Goal: Transaction & Acquisition: Purchase product/service

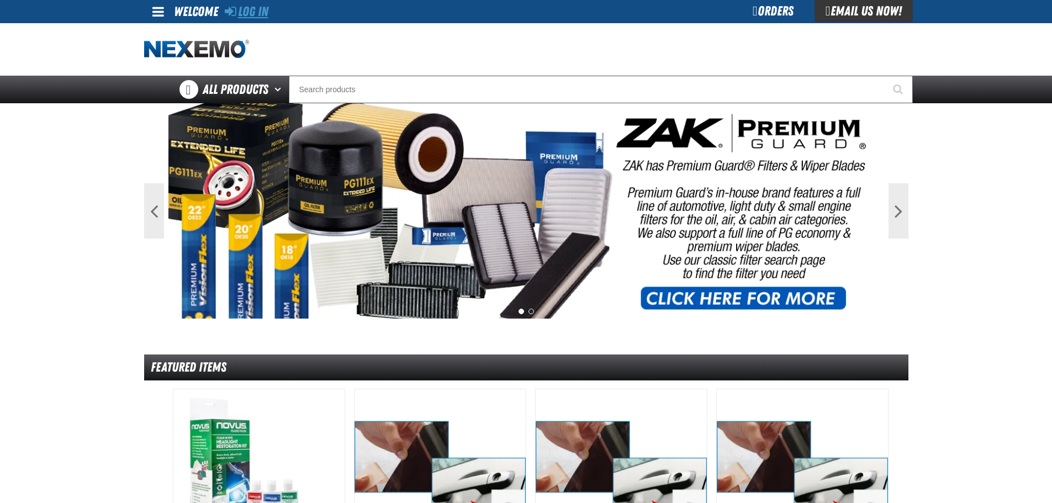
drag, startPoint x: 0, startPoint y: 0, endPoint x: 252, endPoint y: 6, distance: 251.8
click at [252, 6] on link "Log In" at bounding box center [247, 11] width 44 height 15
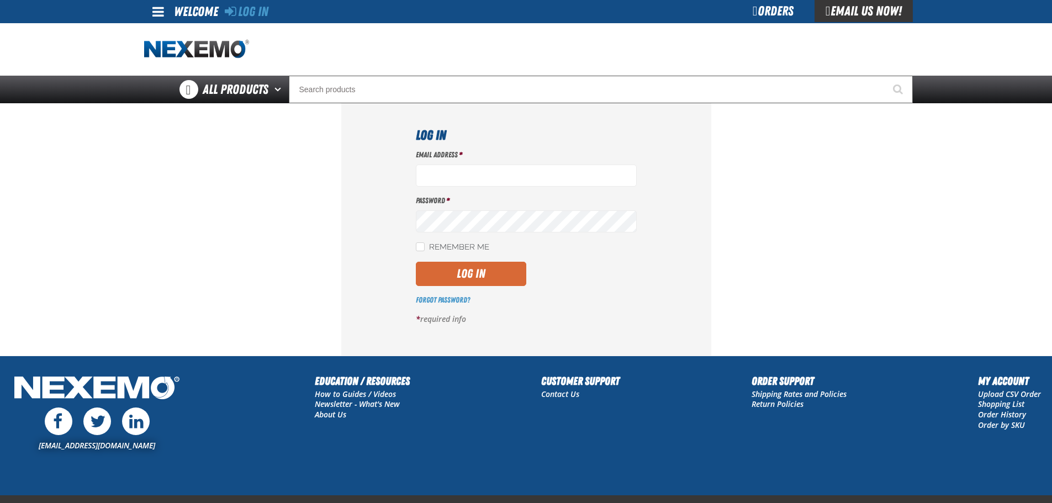
type input "[EMAIL_ADDRESS][DOMAIN_NAME]"
click at [462, 269] on button "Log In" at bounding box center [471, 274] width 110 height 24
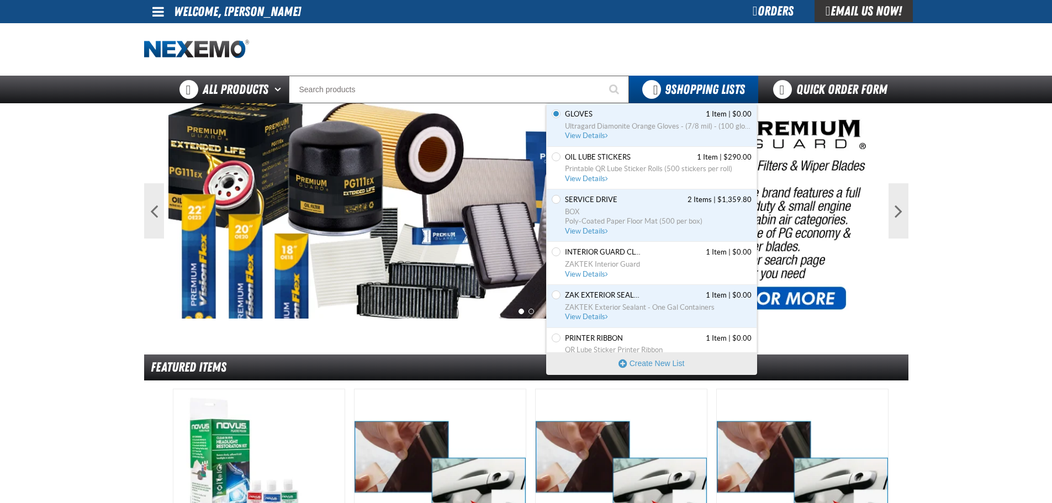
scroll to position [55, 0]
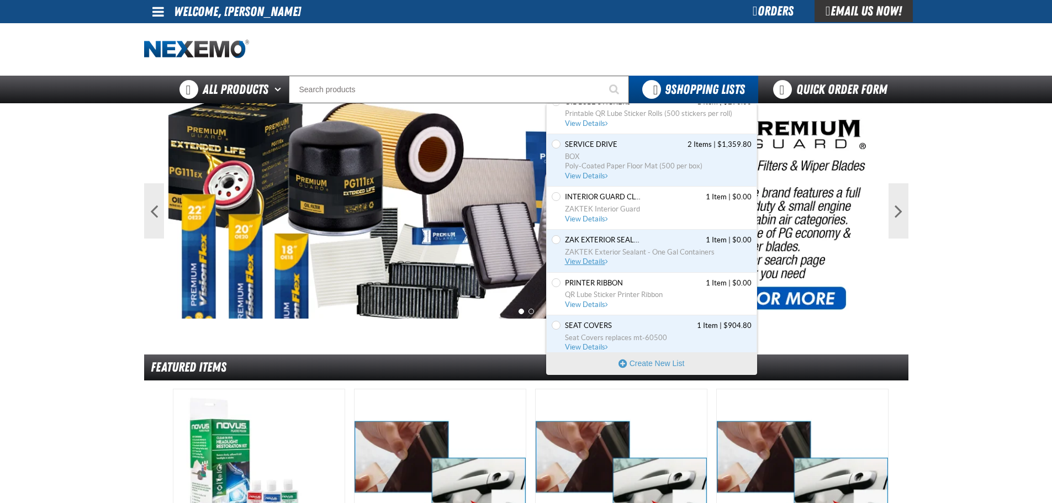
click at [587, 263] on span "View Details" at bounding box center [587, 261] width 45 height 8
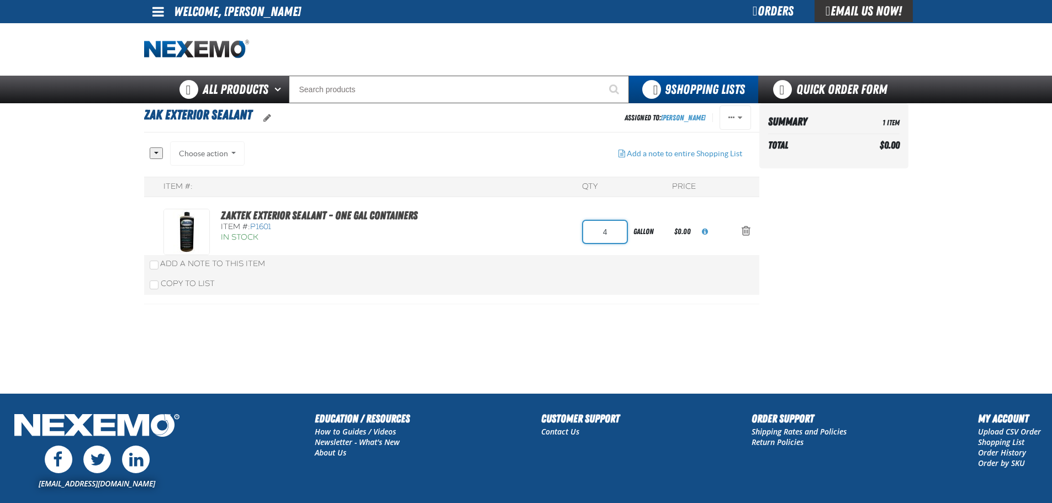
click at [606, 237] on input "4" at bounding box center [605, 232] width 44 height 22
type input "8"
click at [508, 229] on div "All None Choose action Add to Gloves" at bounding box center [451, 222] width 615 height 163
click at [522, 240] on div "ZAKTEK Exterior Sealant - One Gal Containers Item #: P1601 In Stock 8 gallon $0…" at bounding box center [440, 232] width 554 height 46
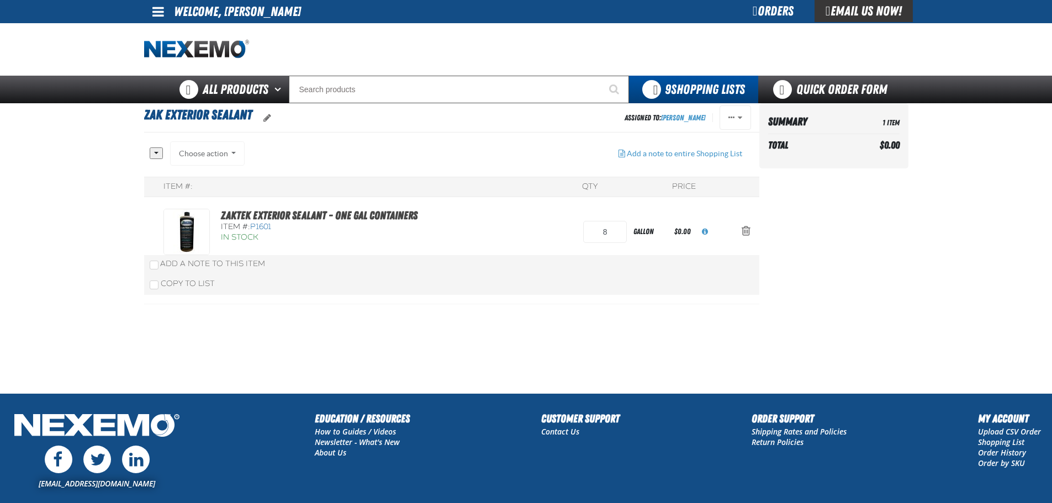
click at [455, 238] on div "ZAKTEK Exterior Sealant - One Gal Containers Item #: P1601 In Stock 8 gallon $0…" at bounding box center [440, 232] width 554 height 46
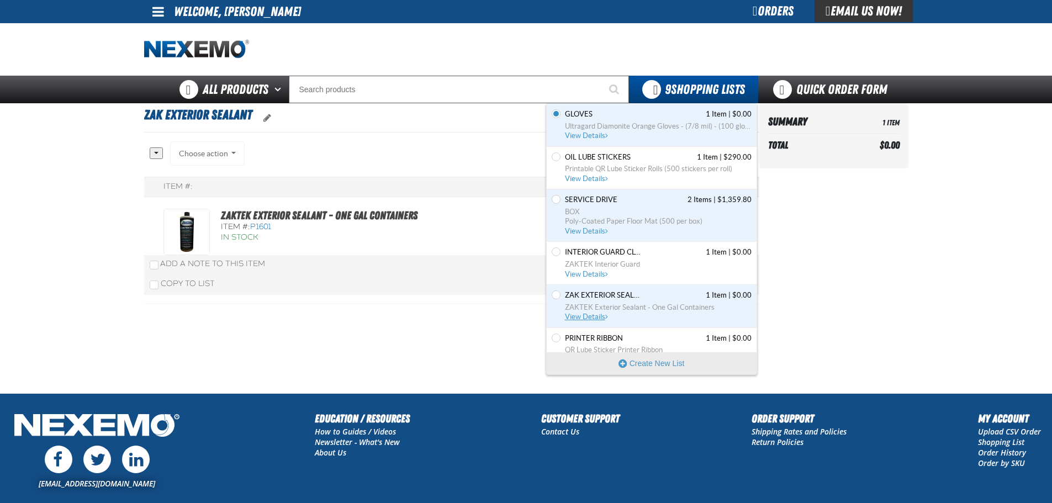
click at [593, 310] on span "ZAKTEK Exterior Sealant - One Gal Containers" at bounding box center [658, 308] width 187 height 10
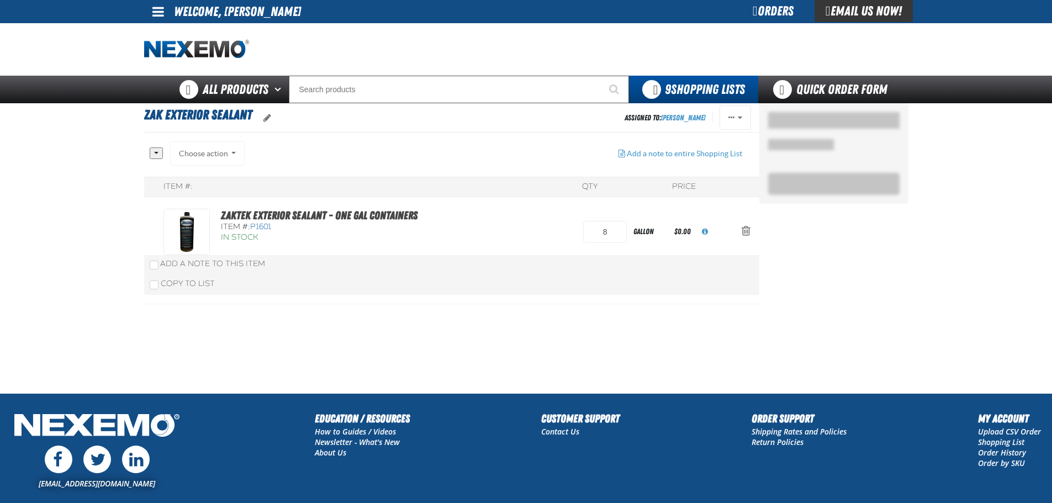
click at [518, 216] on div "ZAKTEK Exterior Sealant - One Gal Containers Item #: P1601 In Stock 8 gallon $0…" at bounding box center [440, 232] width 554 height 46
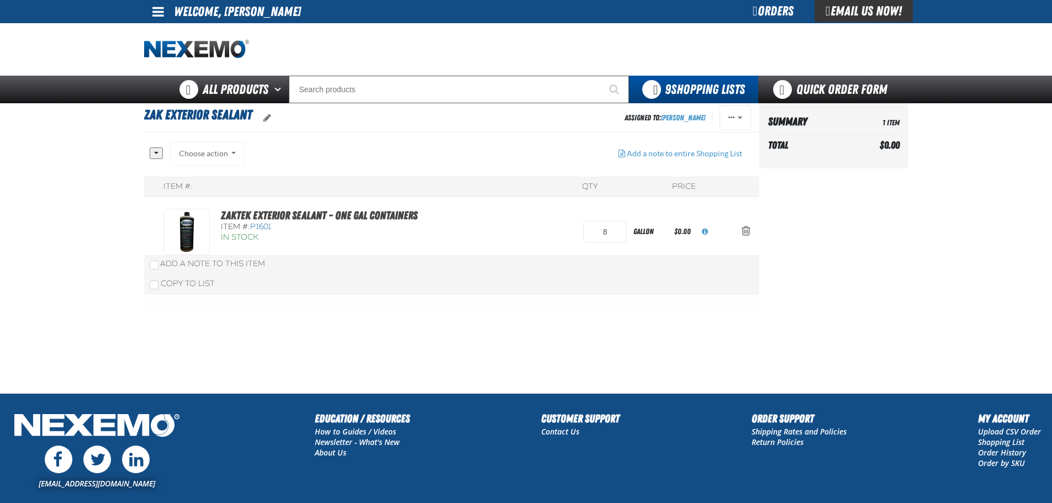
click at [857, 267] on aside "Summary 1 Item Total $0.00 Loading..." at bounding box center [833, 248] width 149 height 290
click at [851, 145] on th "Total" at bounding box center [811, 145] width 87 height 18
click at [865, 123] on td "1 Item" at bounding box center [877, 121] width 44 height 19
click at [861, 118] on td "1 Item" at bounding box center [877, 121] width 44 height 19
click at [266, 224] on span "P1601" at bounding box center [260, 226] width 21 height 9
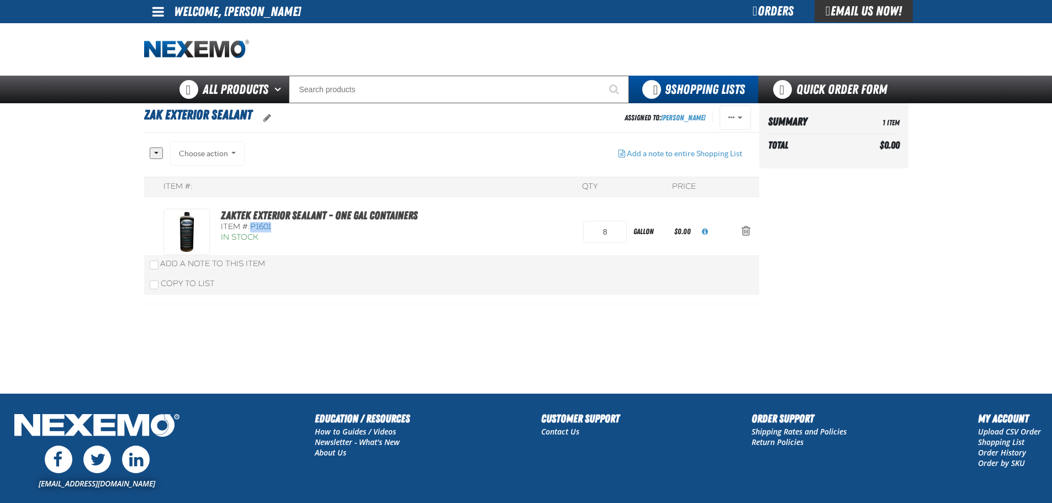
click at [266, 224] on span "P1601" at bounding box center [260, 226] width 21 height 9
copy span "P1601"
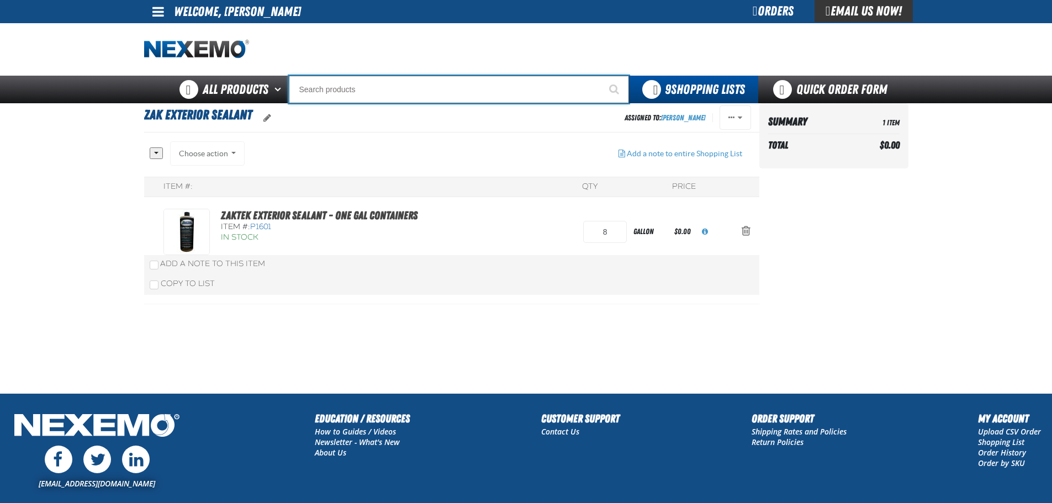
click at [331, 95] on input "Search" at bounding box center [459, 90] width 340 height 28
paste input "P1601"
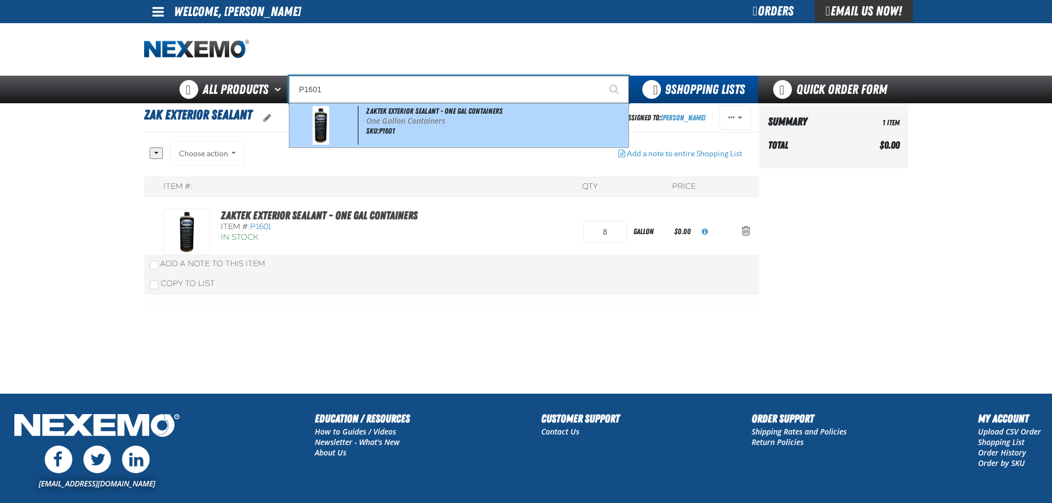
click at [437, 115] on span "ZAKTEK Exterior Sealant - One Gal Containers" at bounding box center [434, 111] width 136 height 9
type input "ZAKTEK Exterior Sealant - One Gal Containers"
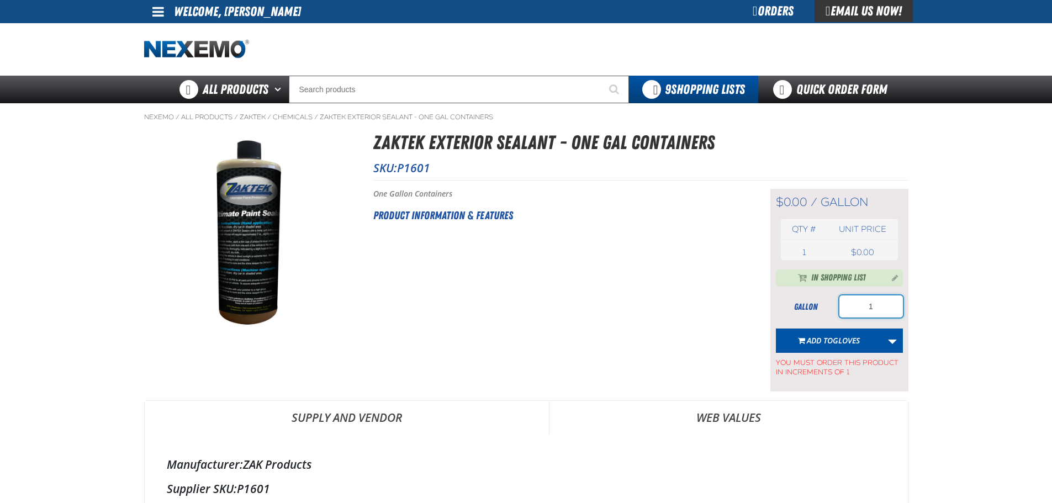
click at [881, 305] on input "1" at bounding box center [870, 306] width 63 height 22
type input "2"
type input "4"
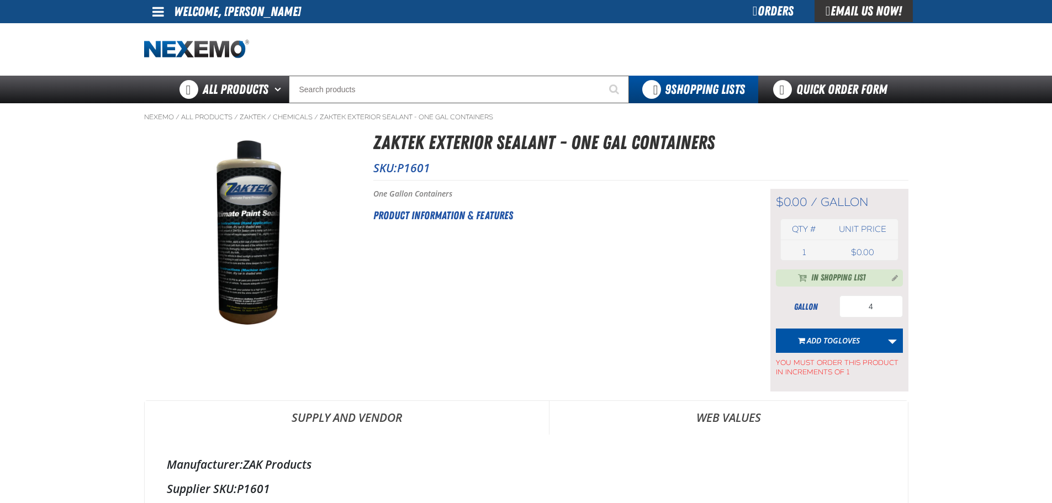
click at [960, 304] on main "Nexemo / All Products / ZAKTEK / /" at bounding box center [526, 327] width 1052 height 449
click at [883, 345] on link "More Actions" at bounding box center [892, 340] width 21 height 24
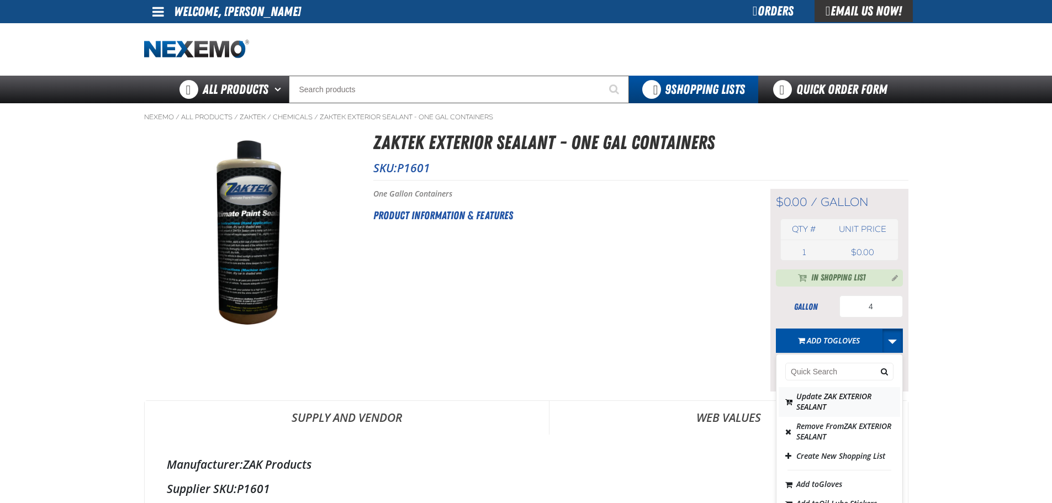
click at [815, 393] on button "Update ZAK EXTERIOR SEALANT" at bounding box center [838, 402] width 121 height 30
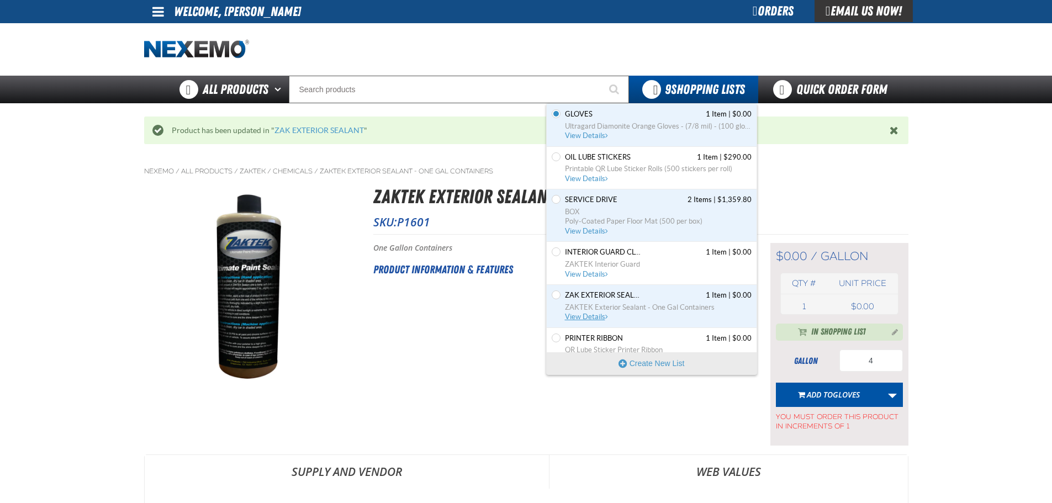
click at [584, 320] on span "View Details" at bounding box center [587, 316] width 45 height 8
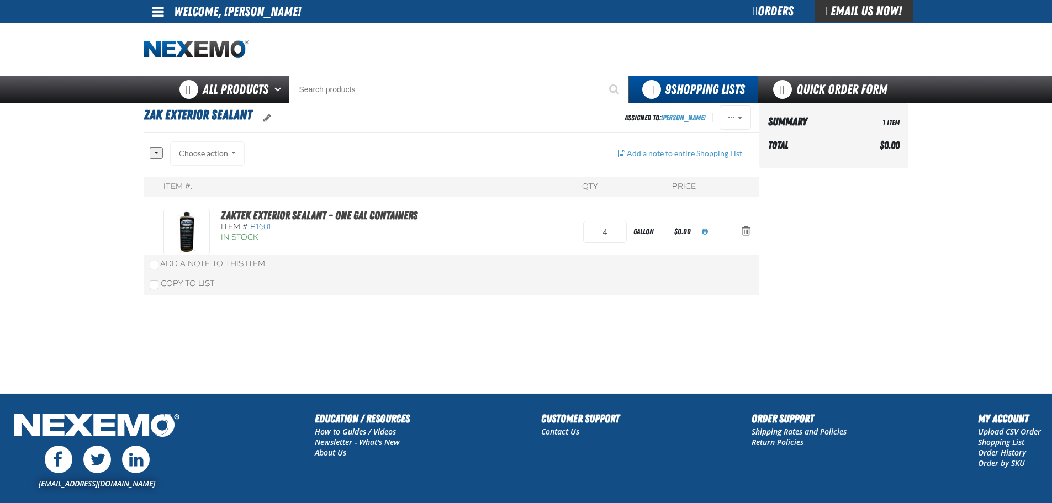
click at [829, 147] on th "Total" at bounding box center [811, 145] width 87 height 18
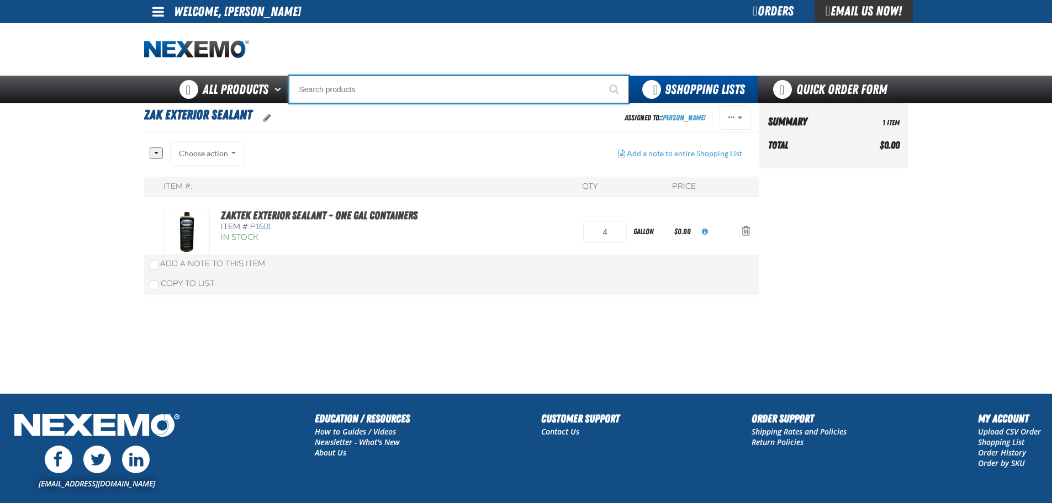
click at [347, 96] on input "Search" at bounding box center [459, 90] width 340 height 28
type input "E"
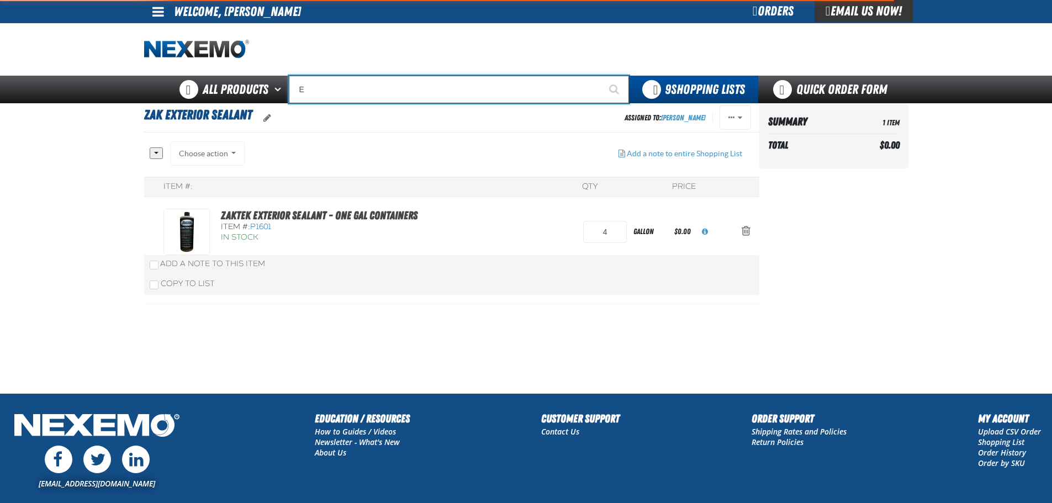
type input "ETEKT Low E Coating Detector - Single & Dual"
type input "EX"
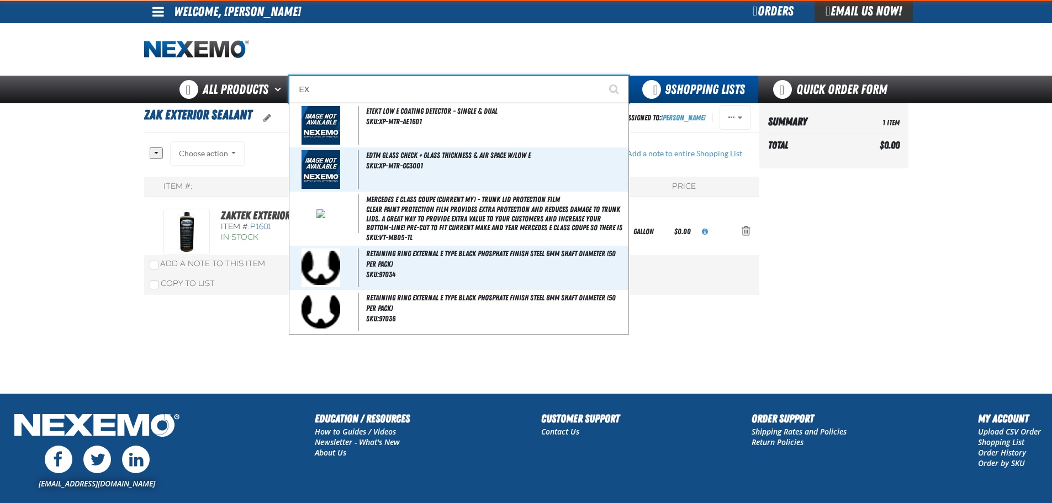
type input "EXTRA"
type input "EXT"
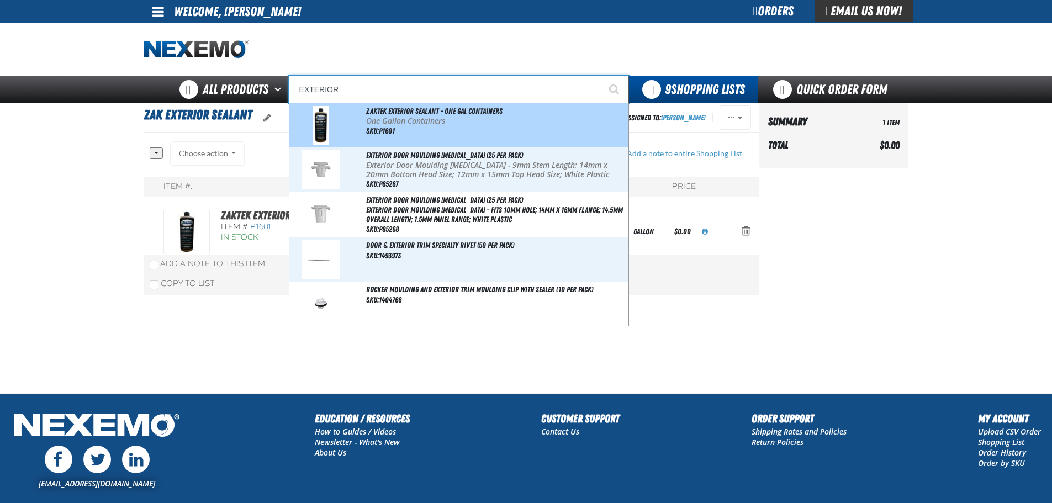
click at [428, 123] on p "One Gallon Containers" at bounding box center [496, 120] width 260 height 9
type input "ZAKTEK Exterior Sealant - One Gal Containers"
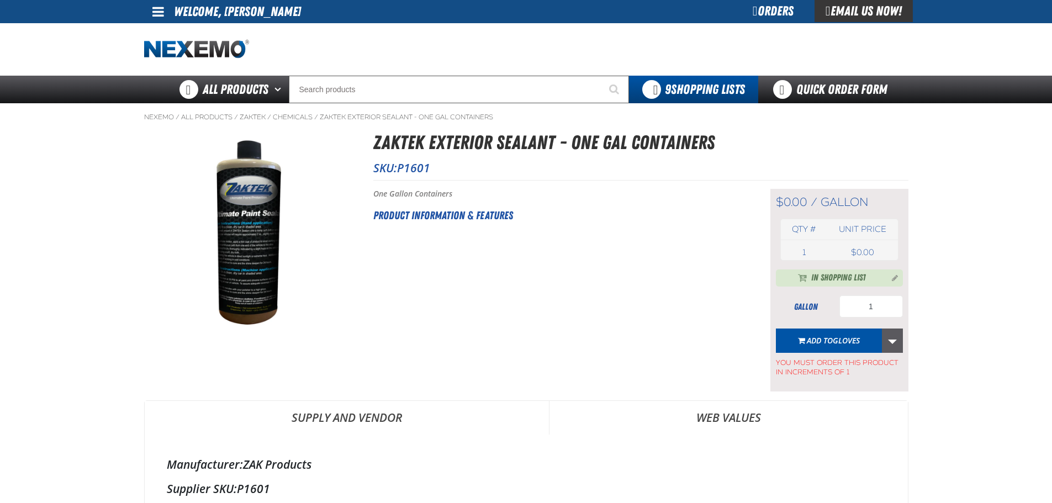
click at [888, 342] on link "More Actions" at bounding box center [892, 340] width 21 height 24
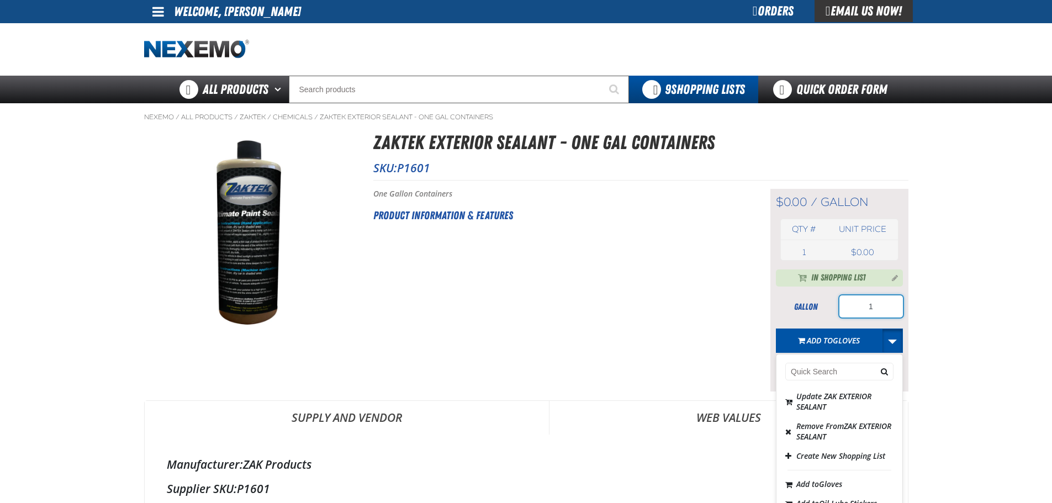
click at [870, 308] on input "1" at bounding box center [870, 306] width 63 height 22
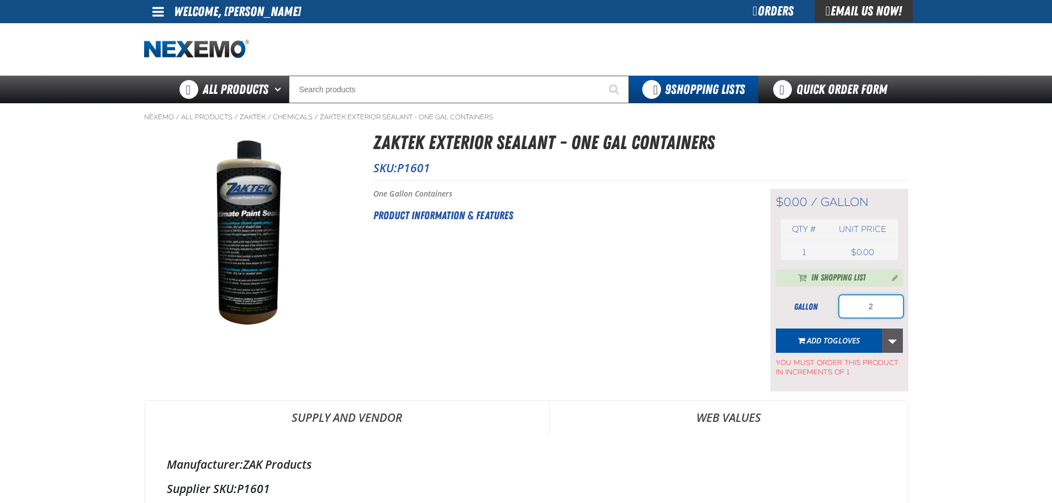
type input "2"
click at [893, 338] on link "More Actions" at bounding box center [892, 340] width 21 height 24
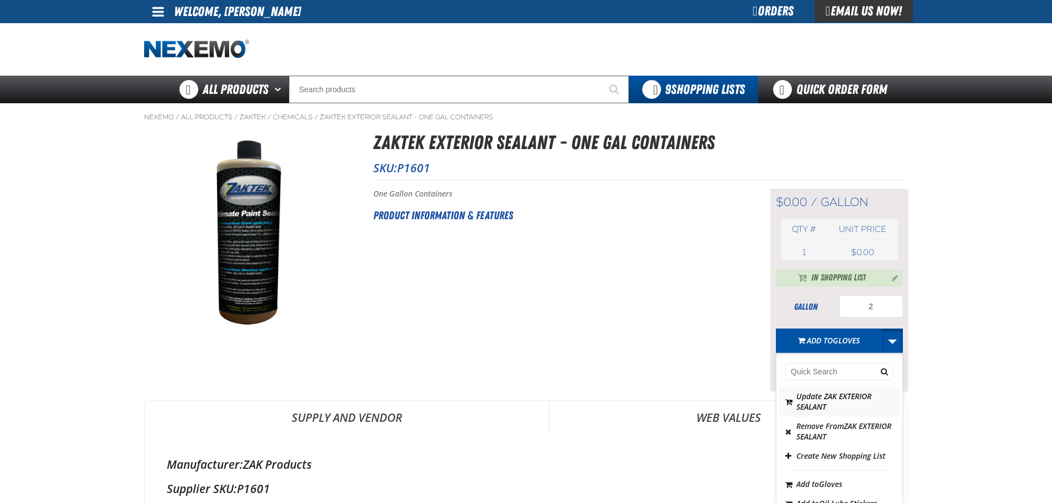
click at [809, 400] on button "Update ZAK EXTERIOR SEALANT" at bounding box center [838, 402] width 121 height 30
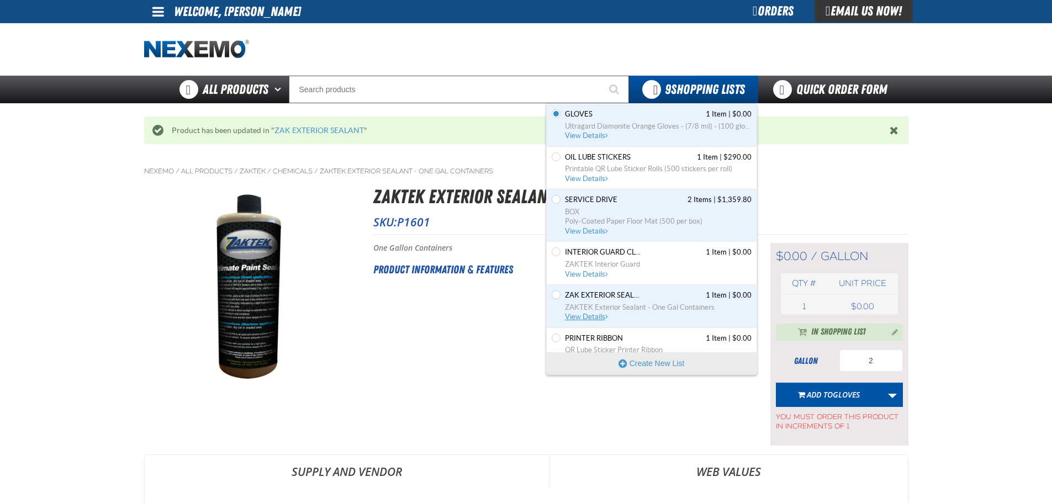
click at [597, 309] on span "ZAKTEK Exterior Sealant - One Gal Containers" at bounding box center [658, 308] width 187 height 10
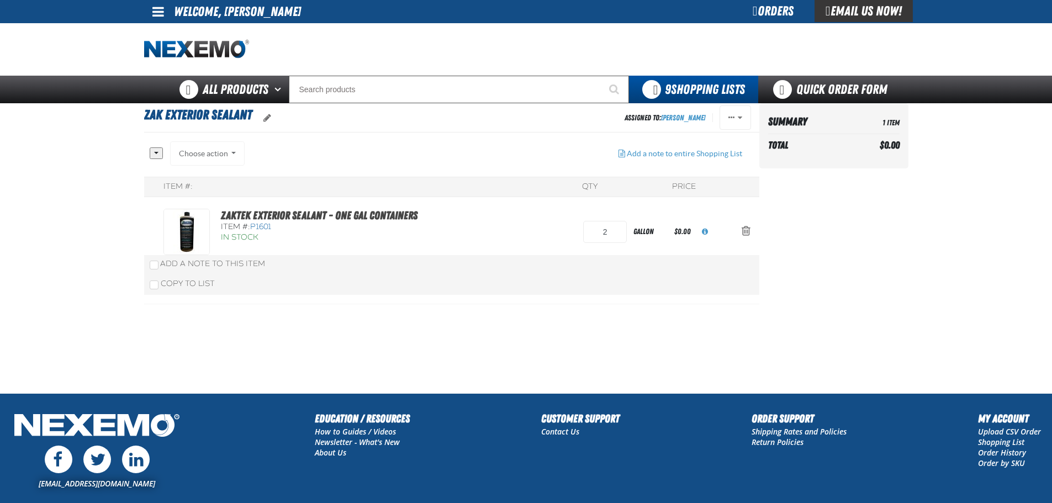
click at [861, 145] on td "$0.00" at bounding box center [877, 145] width 44 height 18
click at [200, 8] on li "Welcome, [PERSON_NAME]" at bounding box center [237, 11] width 127 height 23
click at [153, 9] on span at bounding box center [158, 11] width 12 height 13
click at [177, 55] on link "Sign Out Sign Out" at bounding box center [168, 54] width 38 height 10
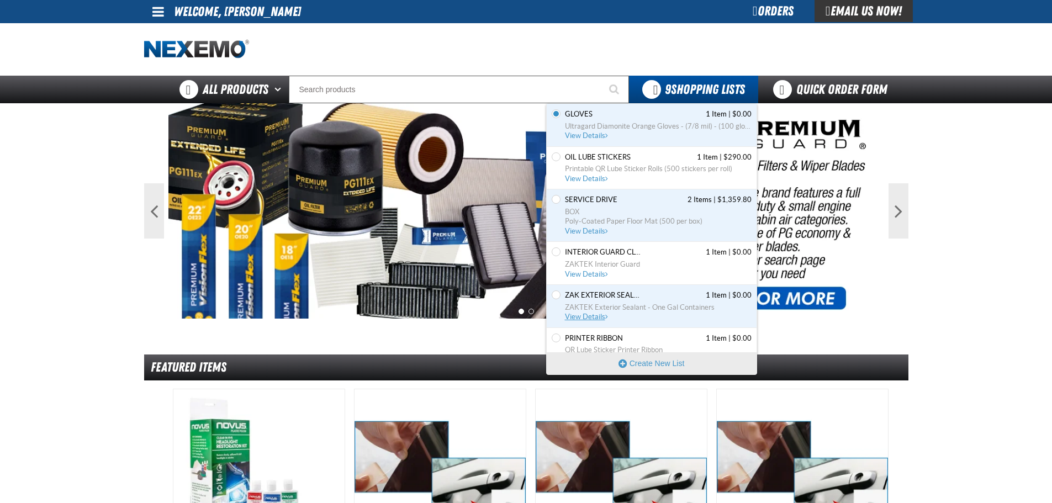
click at [582, 315] on span "View Details" at bounding box center [587, 316] width 45 height 8
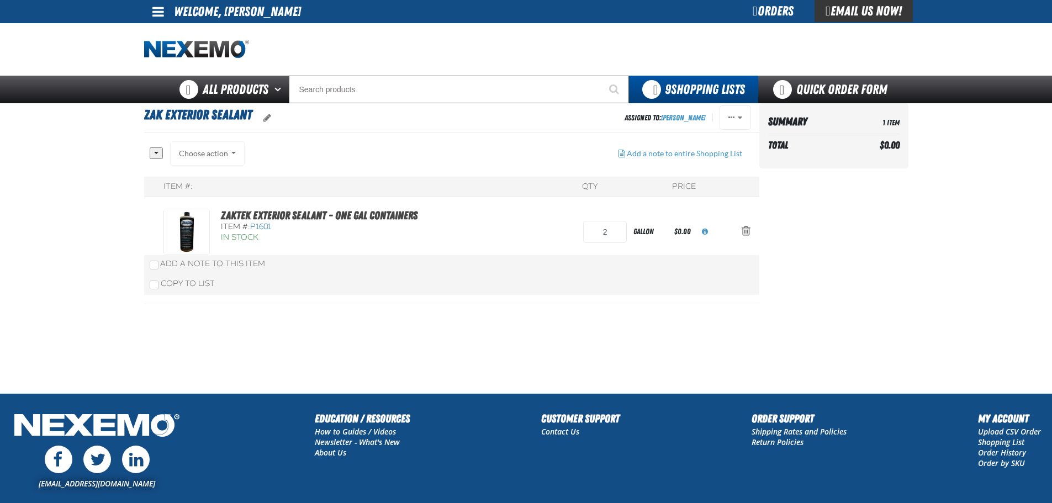
click at [848, 150] on th "Total" at bounding box center [811, 145] width 87 height 18
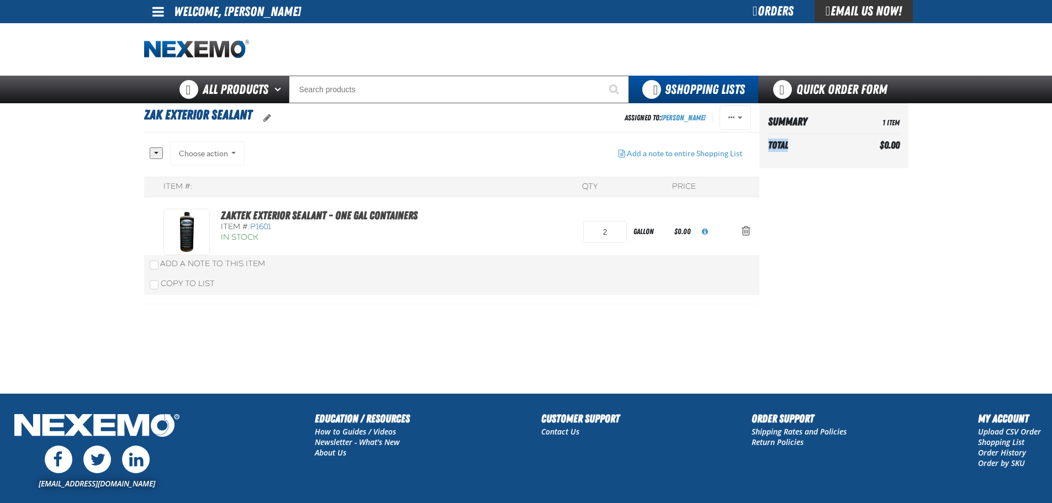
click at [848, 150] on th "Total" at bounding box center [811, 145] width 87 height 18
click at [505, 243] on div "ZAKTEK Exterior Sealant - One Gal Containers Item #: P1601 In Stock 2 gallon $0…" at bounding box center [440, 232] width 554 height 46
click at [263, 228] on span "P1601" at bounding box center [260, 226] width 21 height 9
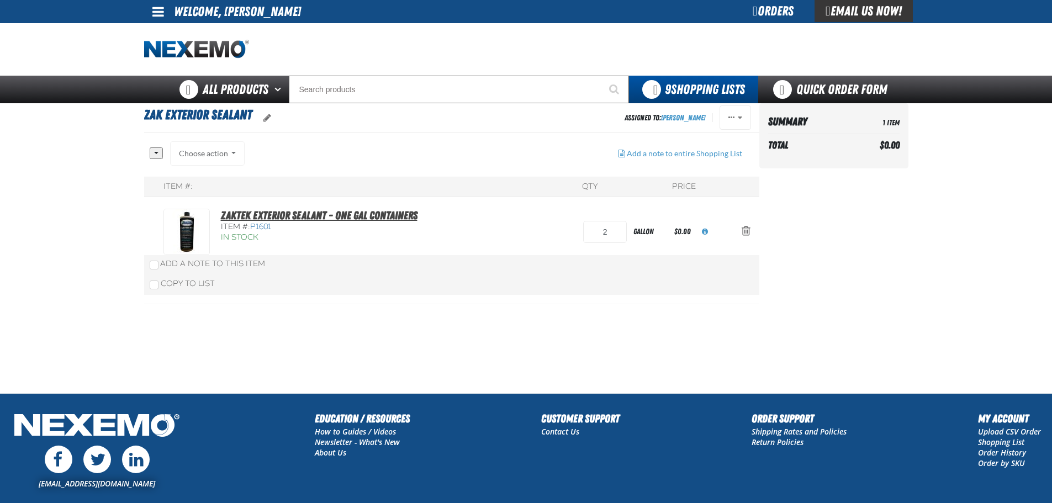
click at [264, 213] on link "ZAKTEK Exterior Sealant - One Gal Containers" at bounding box center [319, 215] width 197 height 13
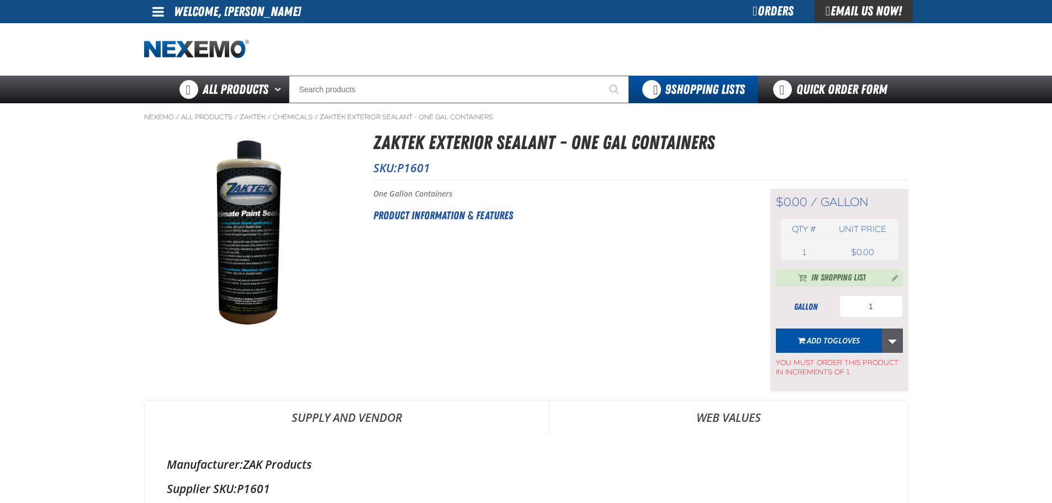
click at [887, 344] on link "More Actions" at bounding box center [892, 340] width 21 height 24
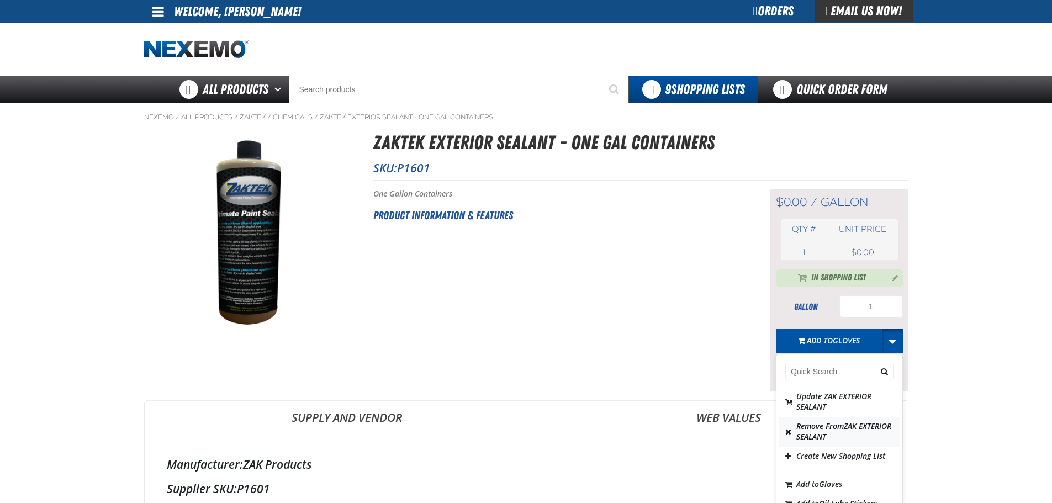
click at [810, 428] on span "Remove From ZAK EXTERIOR SEALANT" at bounding box center [843, 431] width 95 height 21
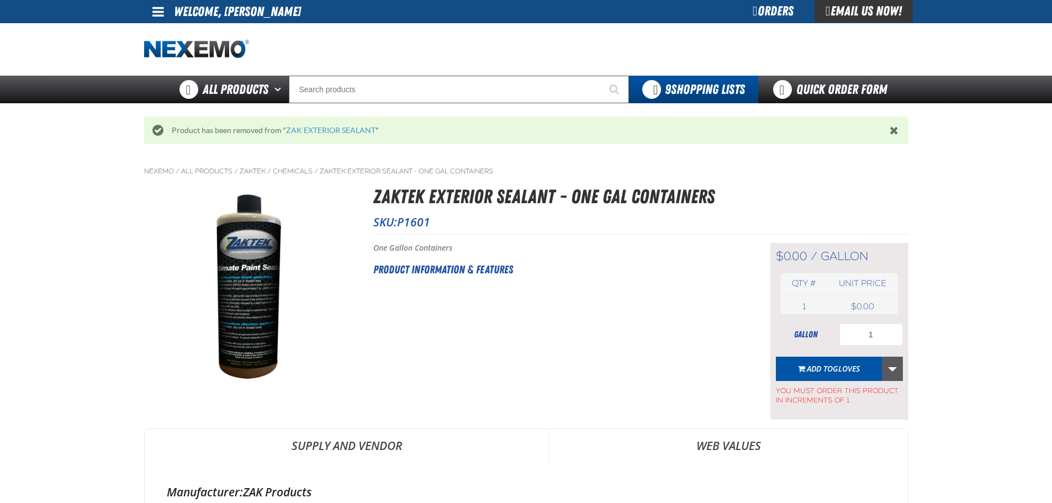
click at [894, 370] on link "More Actions" at bounding box center [892, 369] width 21 height 24
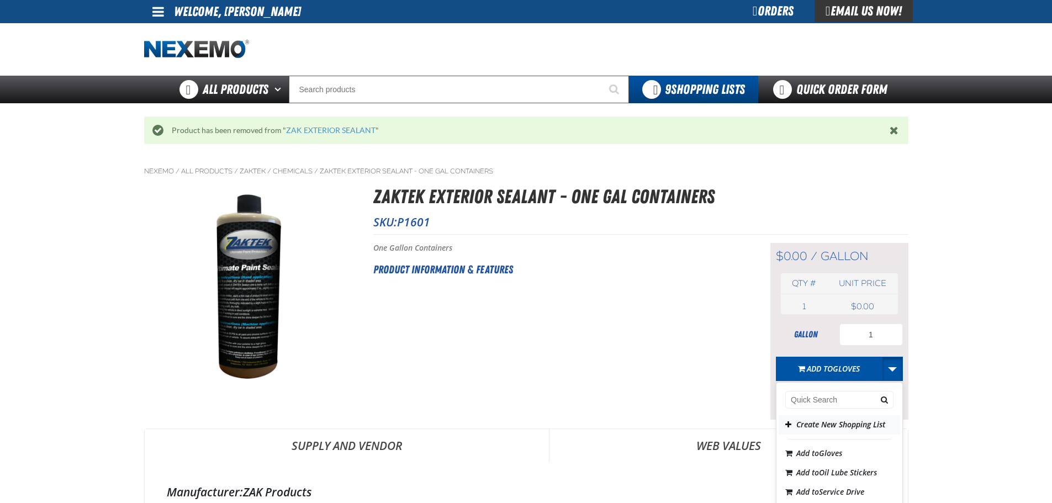
click at [813, 428] on button "Create New Shopping List" at bounding box center [838, 424] width 121 height 19
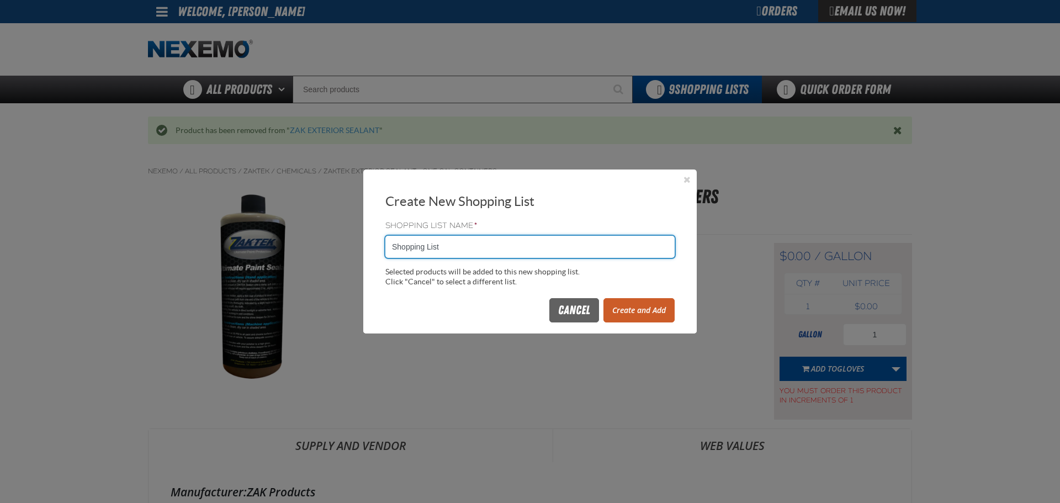
click at [470, 243] on input "Shopping List" at bounding box center [529, 247] width 289 height 22
type input "z"
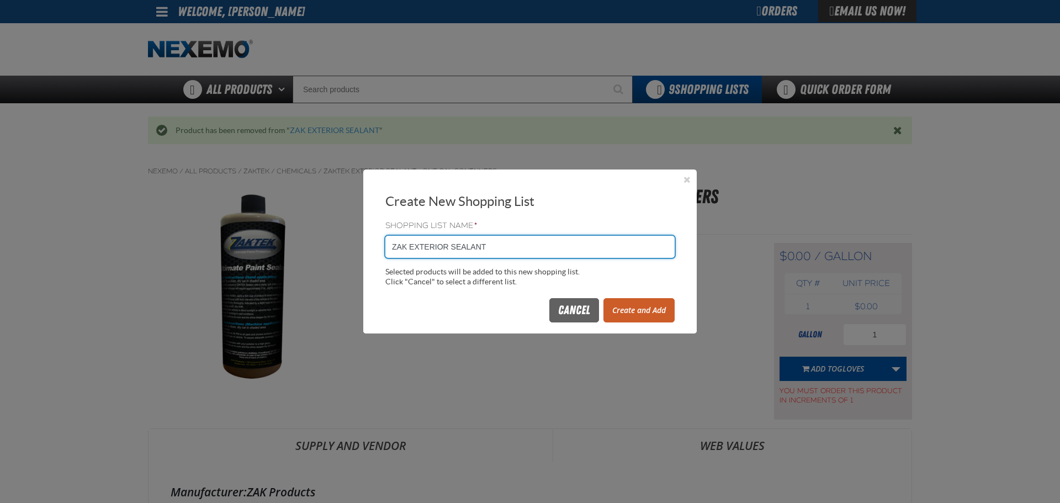
type input "ZAK EXTERIOR SEALANT"
click at [637, 310] on button "Create and Add" at bounding box center [638, 310] width 71 height 24
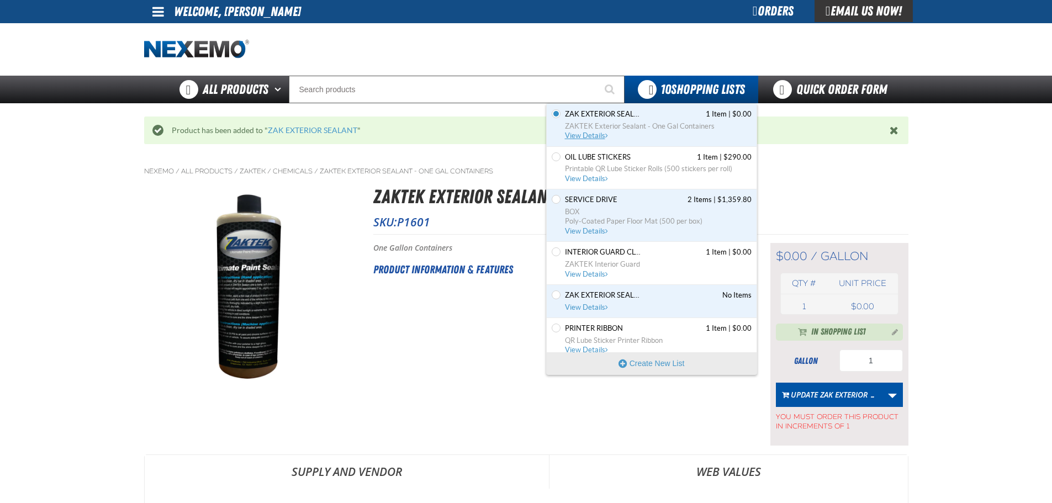
click at [592, 137] on span "View Details" at bounding box center [587, 135] width 45 height 8
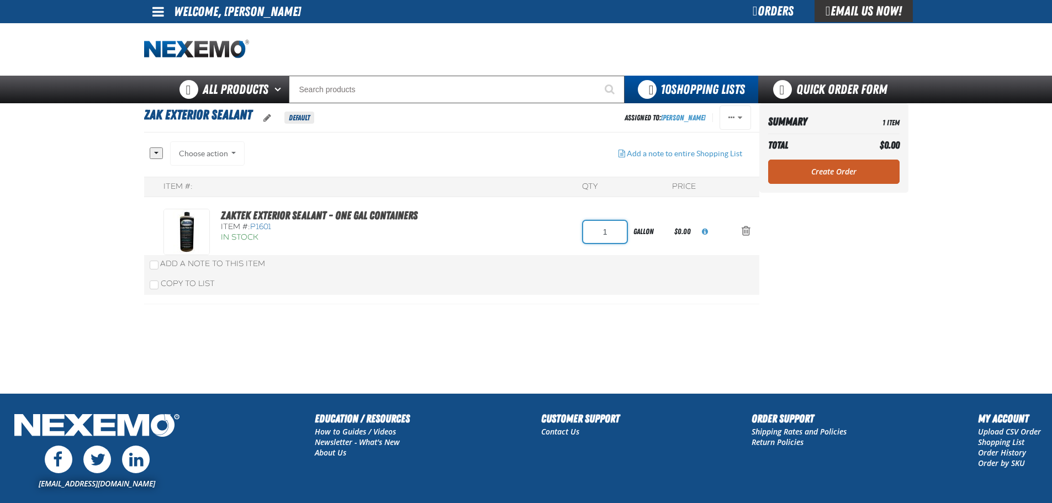
click at [612, 238] on input "1" at bounding box center [605, 232] width 44 height 22
type input "4"
click at [786, 238] on aside "Summary 1 Item Total $0.00 Loading... Create Order" at bounding box center [833, 248] width 149 height 290
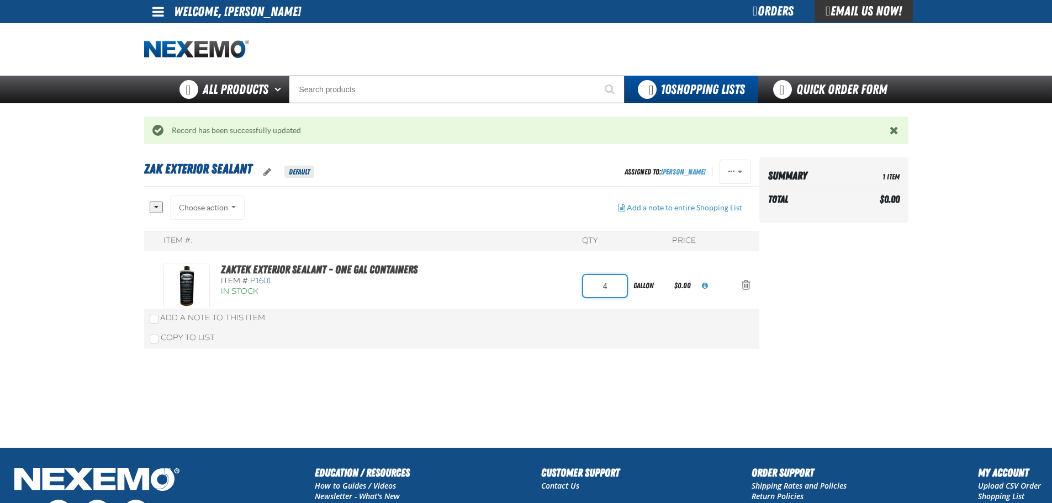
click at [617, 287] on input "4" at bounding box center [605, 286] width 44 height 22
type input "2"
click at [858, 300] on aside "Summary 1 Item Total $0.00 Loading..." at bounding box center [833, 302] width 149 height 290
click at [609, 288] on input "2" at bounding box center [605, 286] width 44 height 22
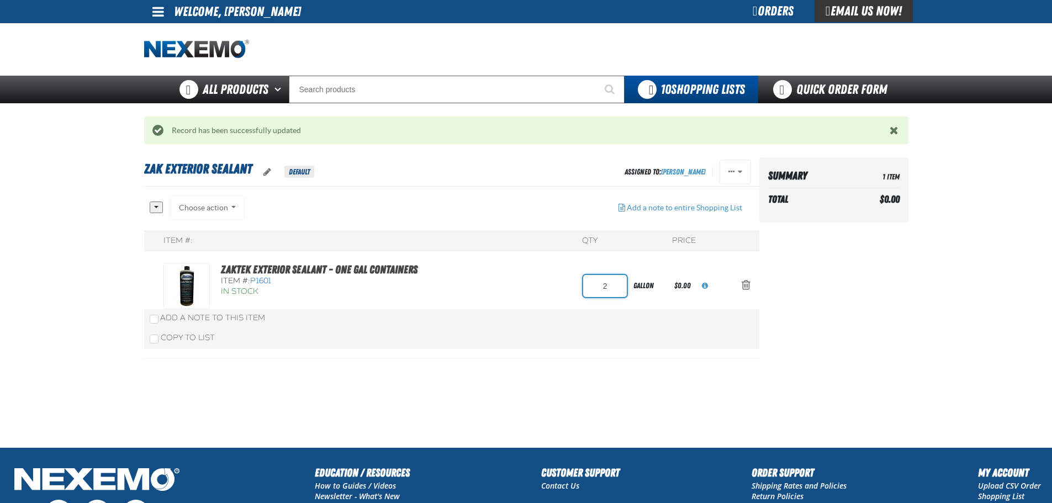
click at [609, 288] on input "2" at bounding box center [605, 286] width 44 height 22
type input "1"
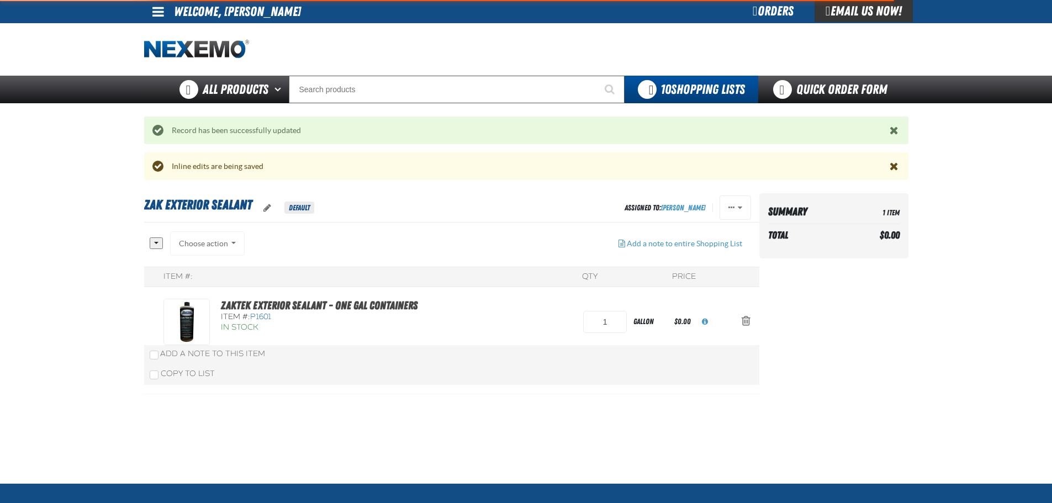
click at [820, 286] on aside "Summary 1 Item Total $0.00 Loading..." at bounding box center [833, 338] width 149 height 290
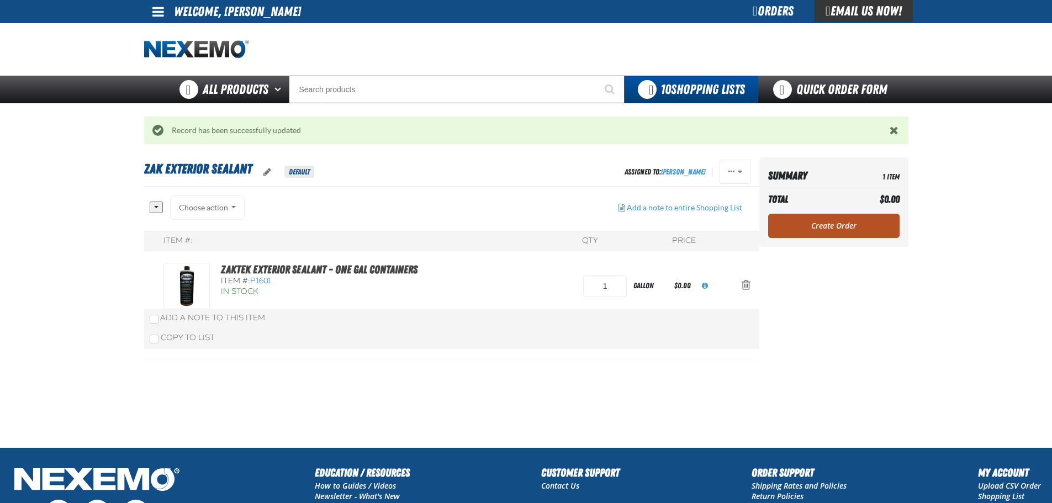
click at [844, 232] on link "Create Order" at bounding box center [833, 226] width 131 height 24
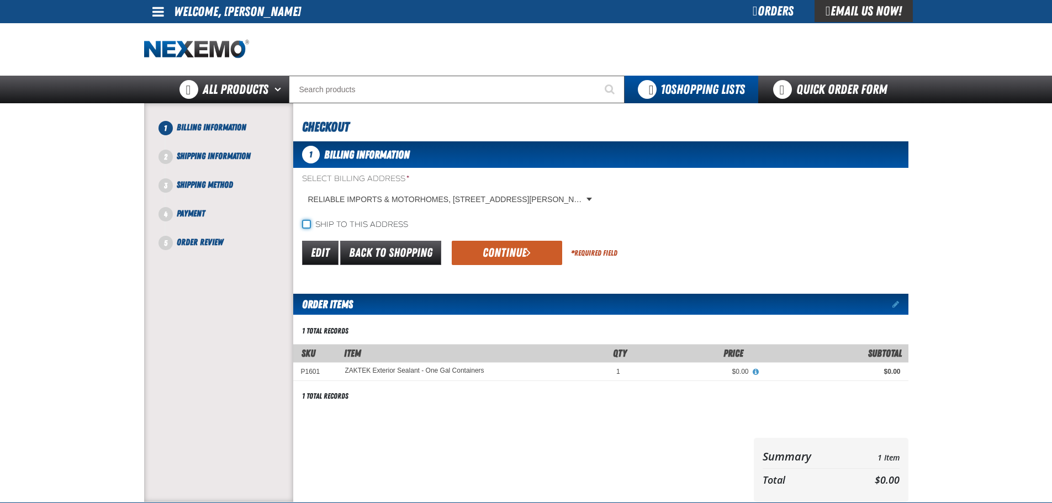
click at [306, 220] on input "Ship to this address" at bounding box center [306, 224] width 9 height 9
checkbox input "true"
click at [526, 246] on span "submit" at bounding box center [528, 252] width 4 height 12
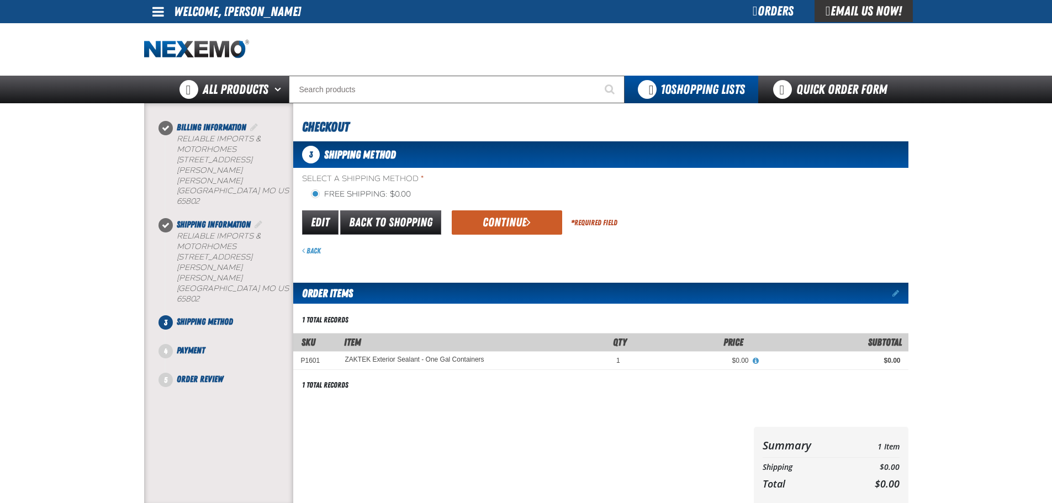
click at [449, 224] on div "Continue" at bounding box center [502, 222] width 119 height 24
click at [485, 224] on button "Continue" at bounding box center [507, 222] width 110 height 24
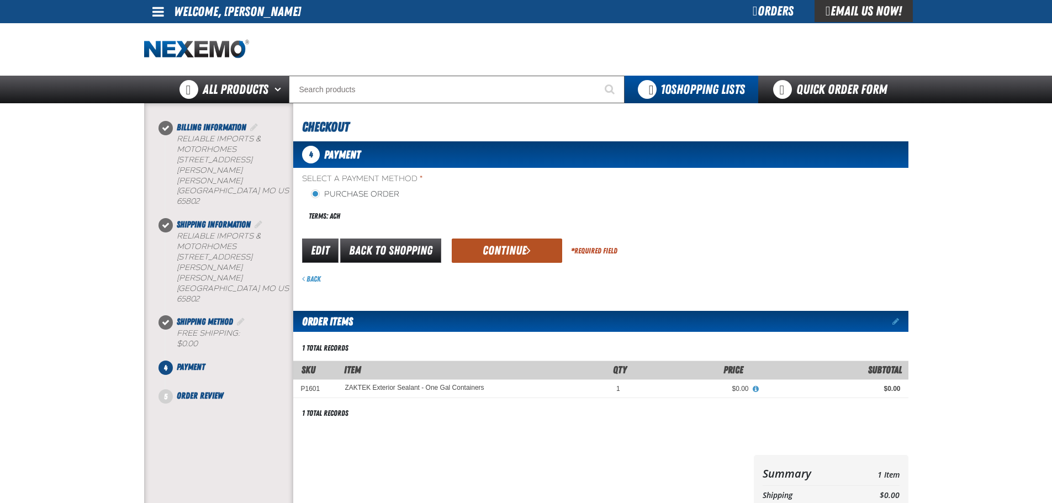
click at [509, 254] on button "Continue" at bounding box center [507, 250] width 110 height 24
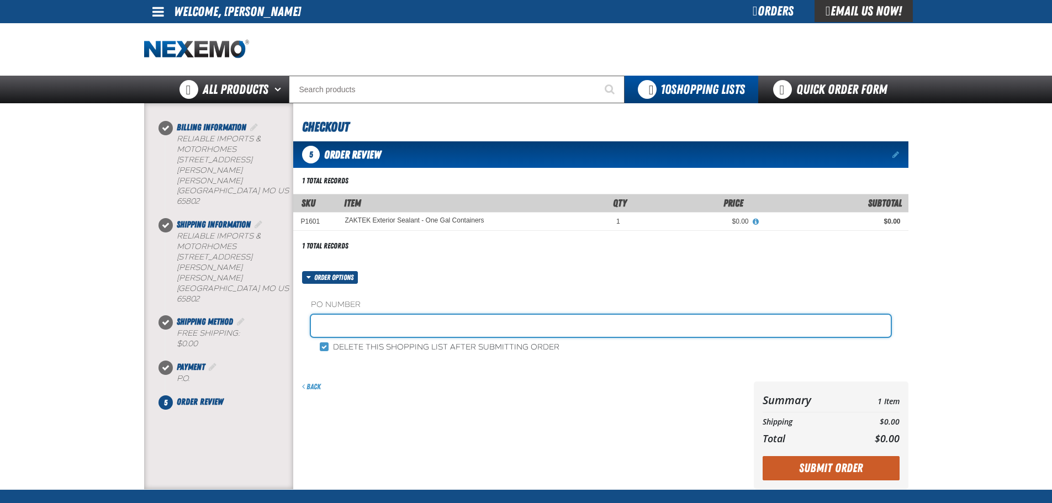
click at [338, 321] on input "text" at bounding box center [601, 326] width 580 height 22
type input "DETAIL SHOP"
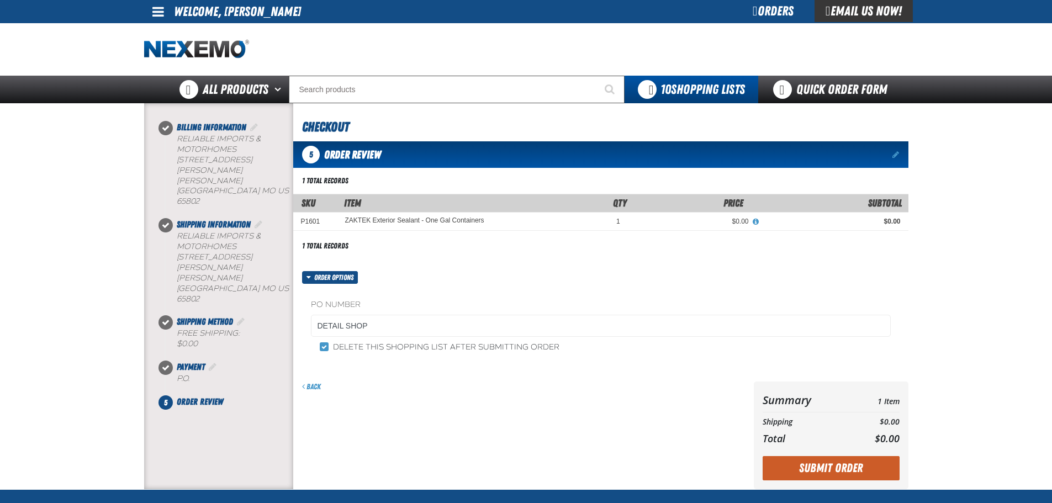
click at [545, 401] on div "Back" at bounding box center [521, 435] width 456 height 108
click at [825, 466] on button "Submit Order" at bounding box center [830, 468] width 137 height 24
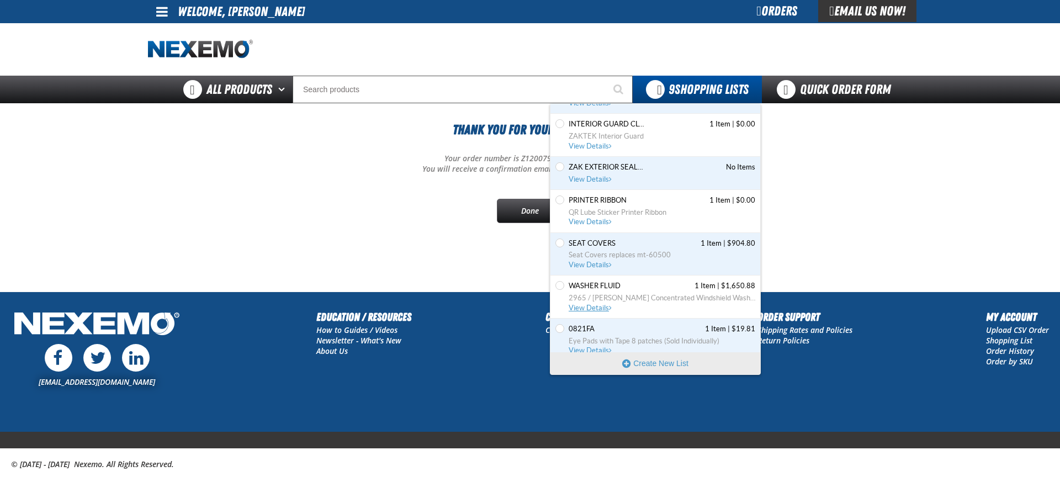
scroll to position [137, 0]
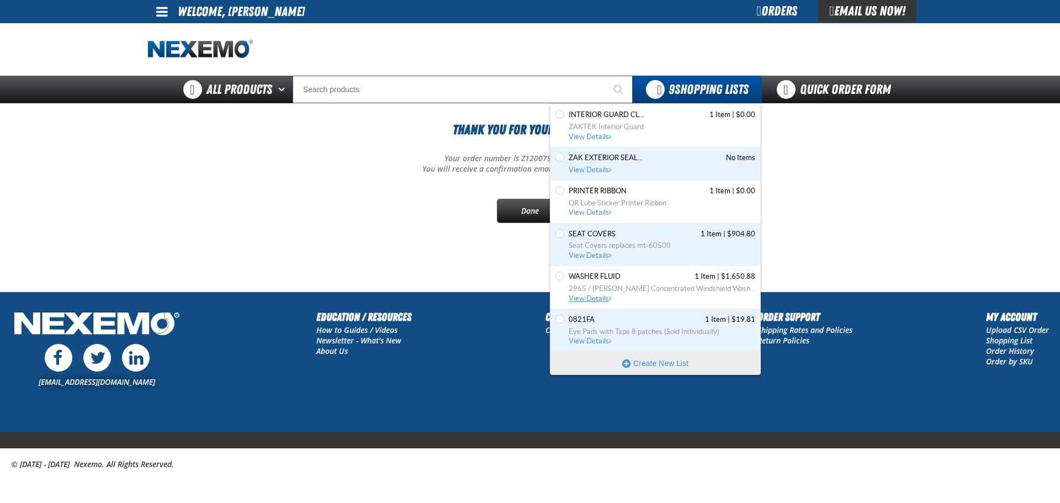
click at [592, 299] on span "View Details" at bounding box center [591, 298] width 45 height 8
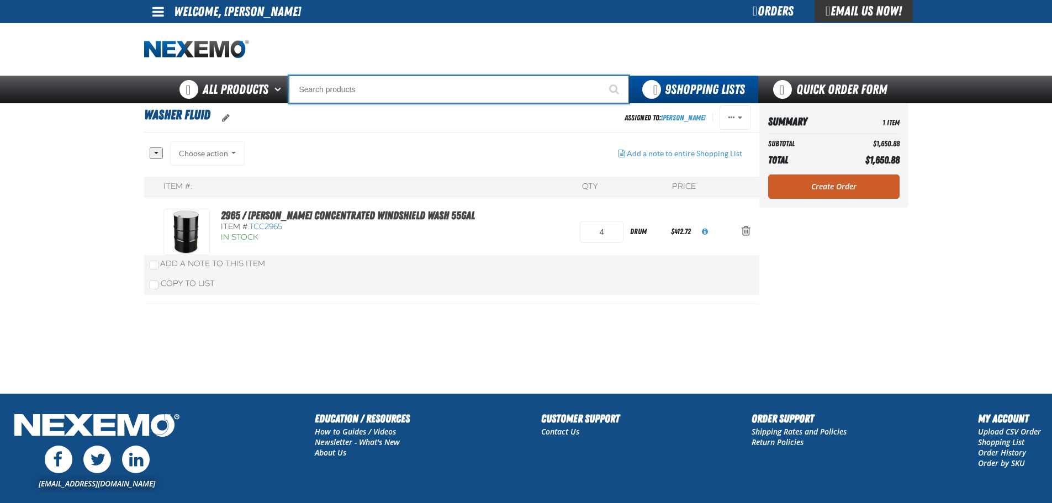
click at [352, 88] on input "Search" at bounding box center [459, 90] width 340 height 28
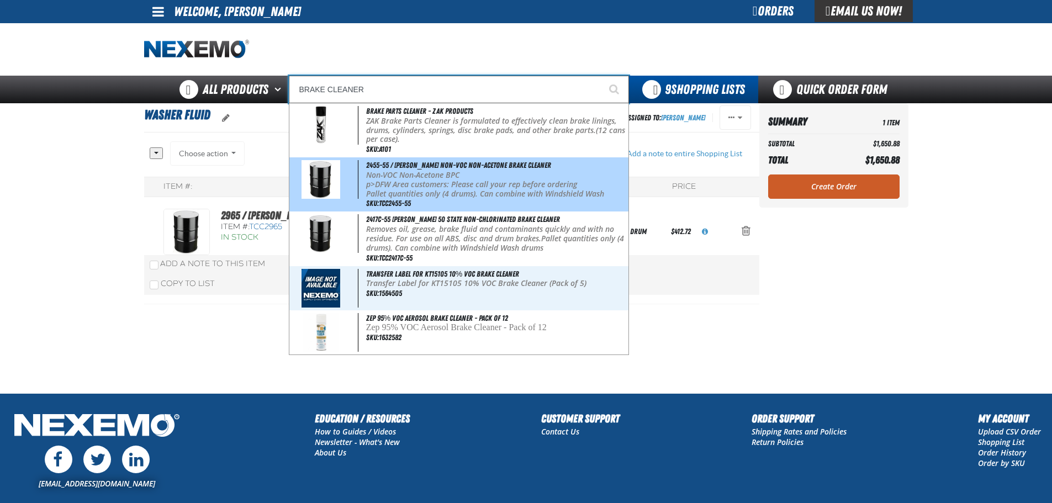
click at [419, 162] on span "2455-55 / [PERSON_NAME] Non-VOC Non-Acetone Brake Cleaner" at bounding box center [458, 165] width 185 height 9
type input "2455-55 / [PERSON_NAME] Non-VOC Non-Acetone Brake Cleaner"
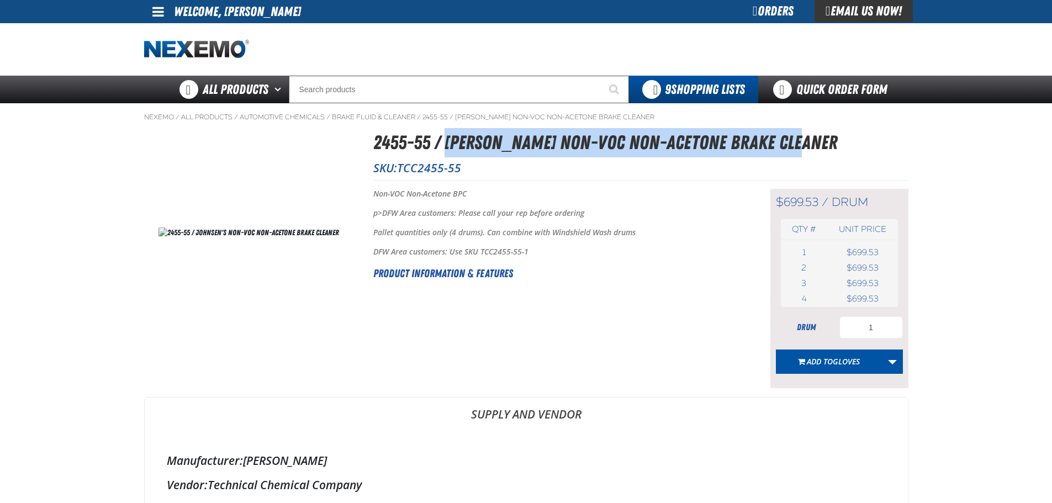
drag, startPoint x: 804, startPoint y: 138, endPoint x: 446, endPoint y: 142, distance: 358.3
click at [446, 142] on h1 "2455-55 / [PERSON_NAME] Non-VOC Non-Acetone Brake Cleaner" at bounding box center [640, 142] width 535 height 29
copy h1 "Johnsen's Non-VOC Non-Acetone Brake Cleaner"
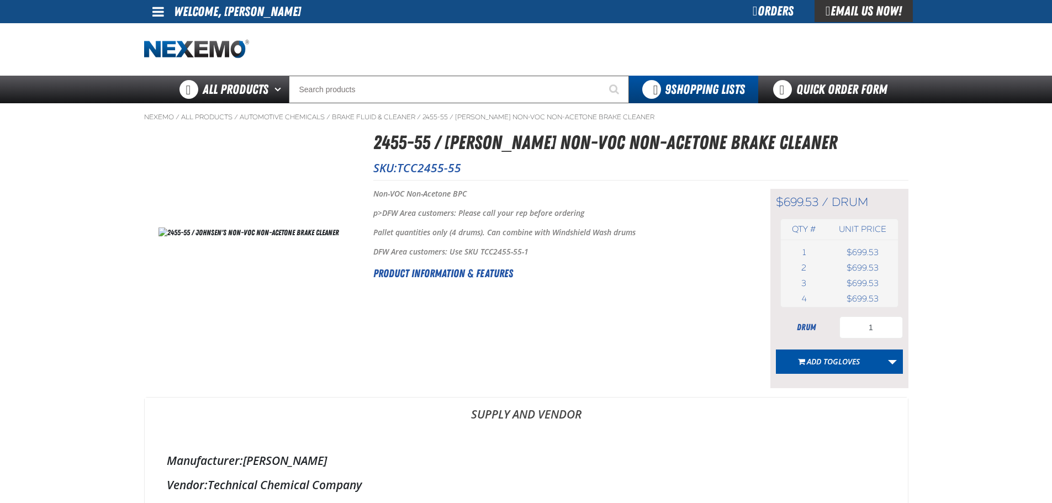
click at [469, 170] on p "SKU: TCC2455-55" at bounding box center [640, 167] width 535 height 15
drag, startPoint x: 462, startPoint y: 167, endPoint x: 402, endPoint y: 166, distance: 59.6
click at [402, 166] on p "SKU: TCC2455-55" at bounding box center [640, 167] width 535 height 15
copy span "TCC2455-55"
click at [881, 333] on input "1" at bounding box center [870, 327] width 63 height 22
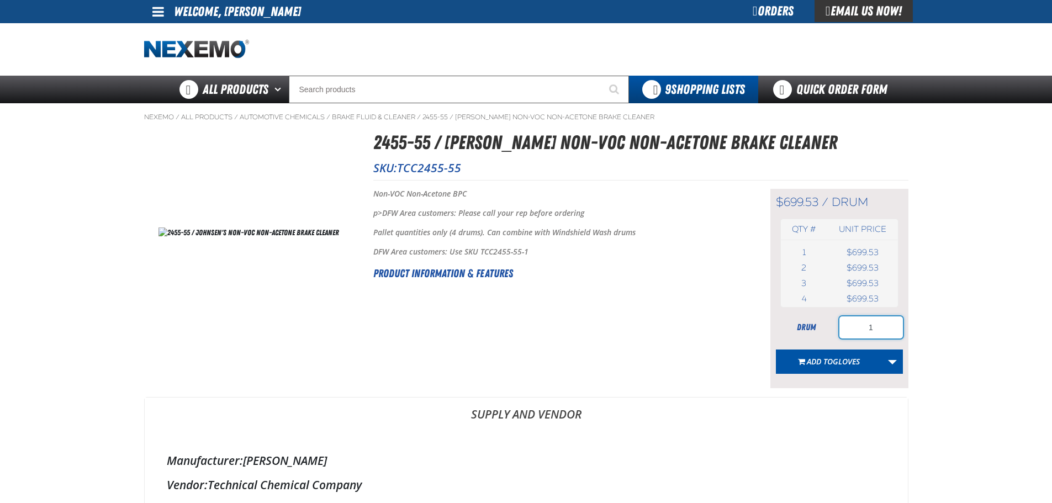
click at [881, 333] on input "1" at bounding box center [870, 327] width 63 height 22
type input "4"
click at [895, 360] on link "More Actions" at bounding box center [892, 361] width 21 height 24
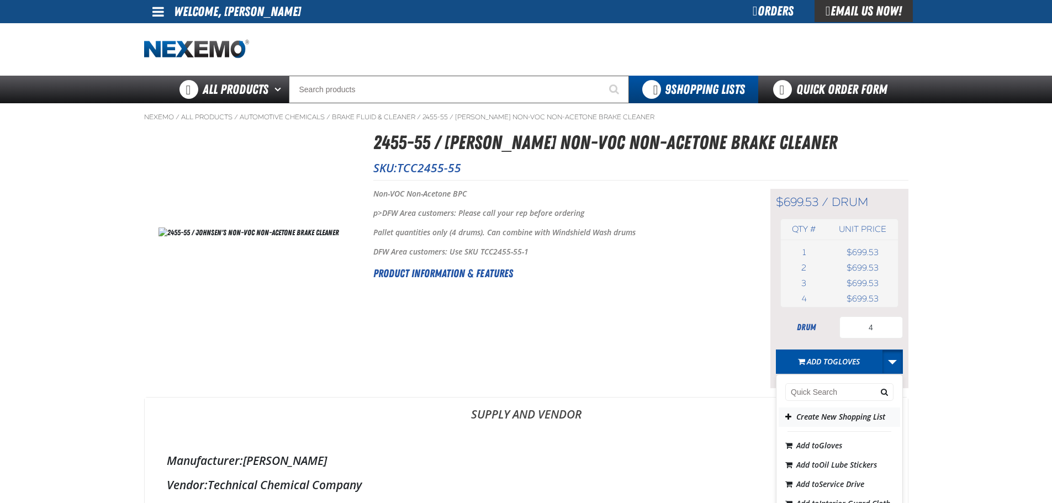
click at [812, 415] on button "Create New Shopping List" at bounding box center [838, 416] width 121 height 19
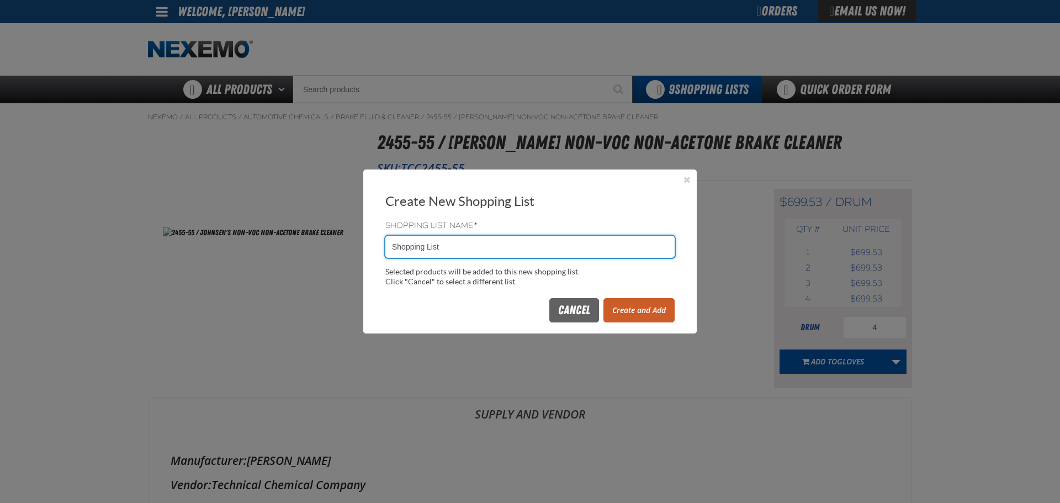
click at [474, 243] on input "Shopping List" at bounding box center [529, 247] width 289 height 22
type input "BRAKE CLEANER"
click at [425, 258] on form "Shopping List Name * BRAKE CLEANER Selected products will be added to this new …" at bounding box center [529, 253] width 289 height 67
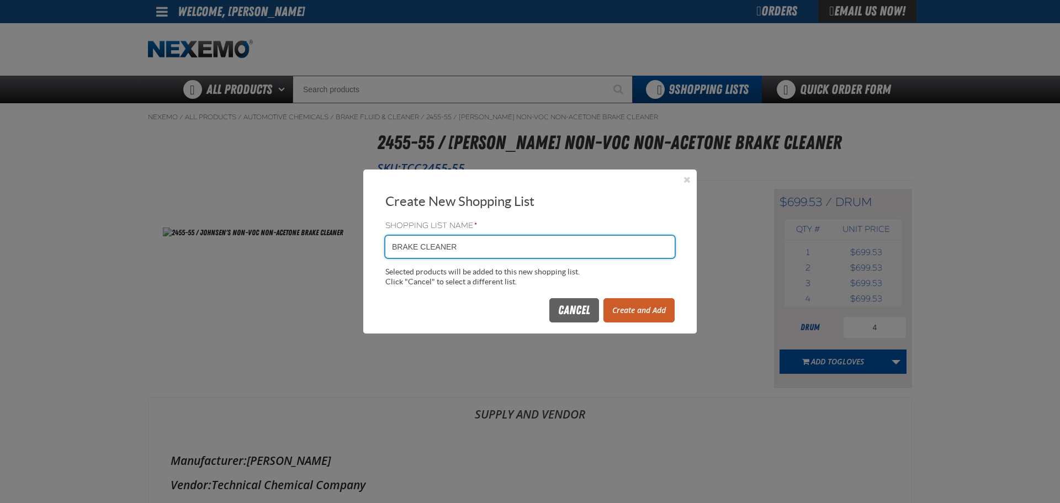
click at [425, 247] on input "BRAKE CLEANER" at bounding box center [529, 247] width 289 height 22
click at [625, 304] on button "Create and Add" at bounding box center [638, 310] width 71 height 24
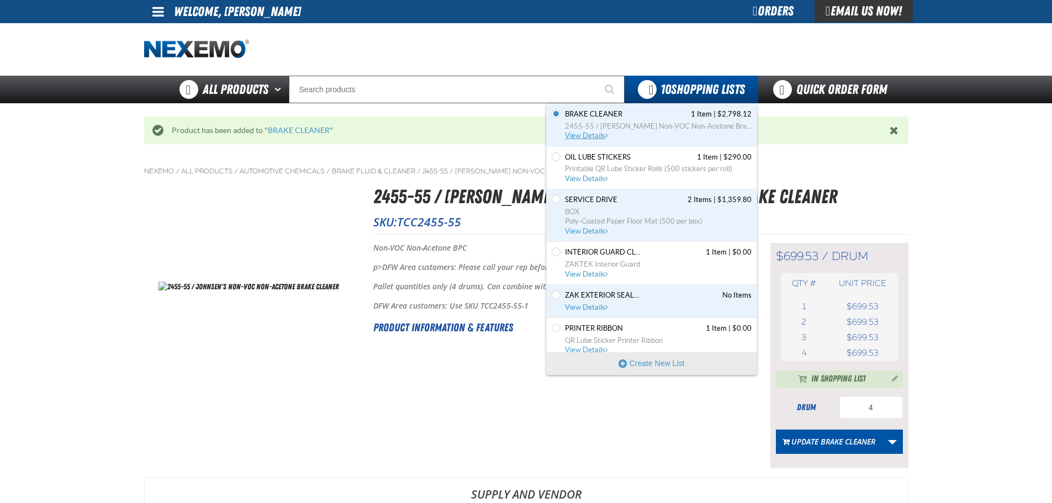
click at [593, 134] on span "View Details" at bounding box center [587, 135] width 45 height 8
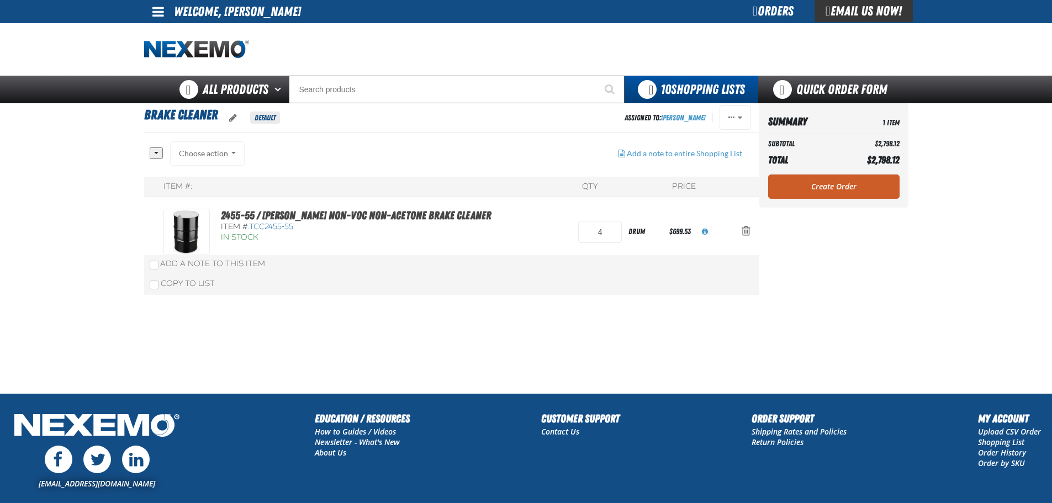
click at [802, 189] on link "Create Order" at bounding box center [833, 186] width 131 height 24
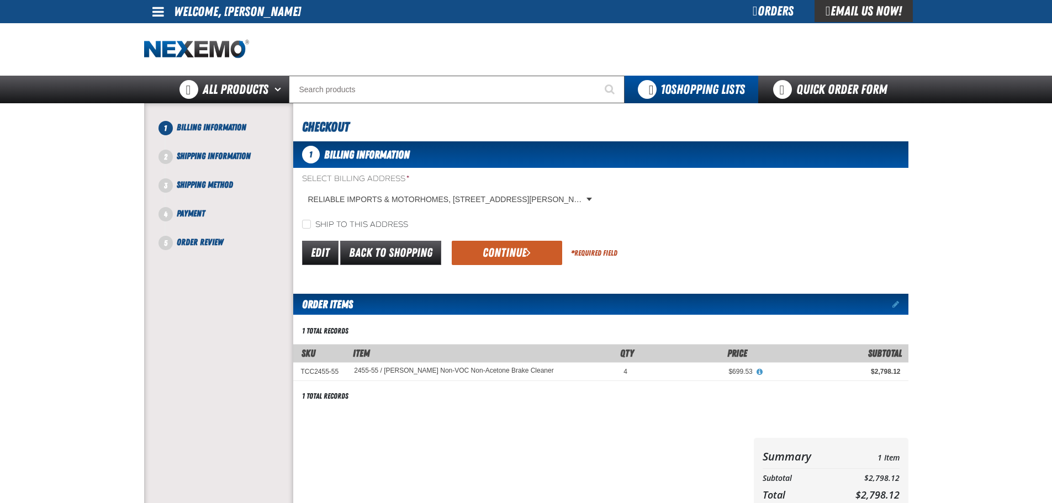
drag, startPoint x: 301, startPoint y: 222, endPoint x: 317, endPoint y: 226, distance: 16.9
click at [301, 222] on div "Ship to this address" at bounding box center [600, 225] width 615 height 12
click at [303, 225] on input "Ship to this address" at bounding box center [306, 224] width 9 height 9
checkbox input "true"
click at [494, 252] on button "Continue" at bounding box center [507, 253] width 110 height 24
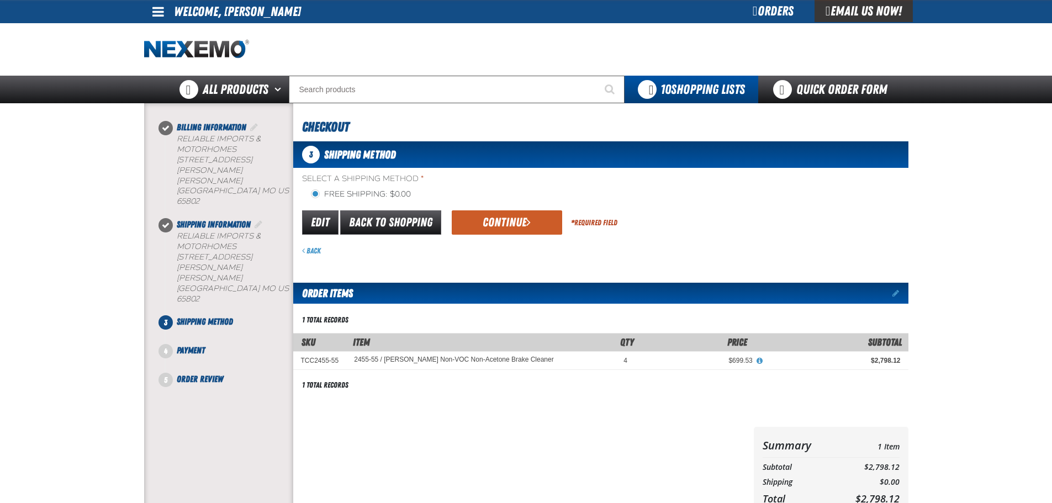
click at [507, 232] on button "Continue" at bounding box center [507, 222] width 110 height 24
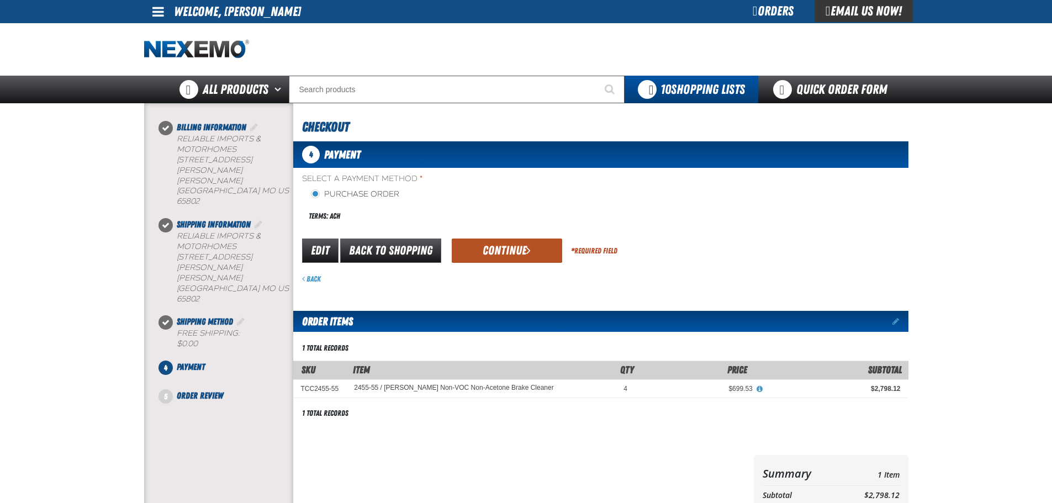
click at [491, 250] on button "Continue" at bounding box center [507, 250] width 110 height 24
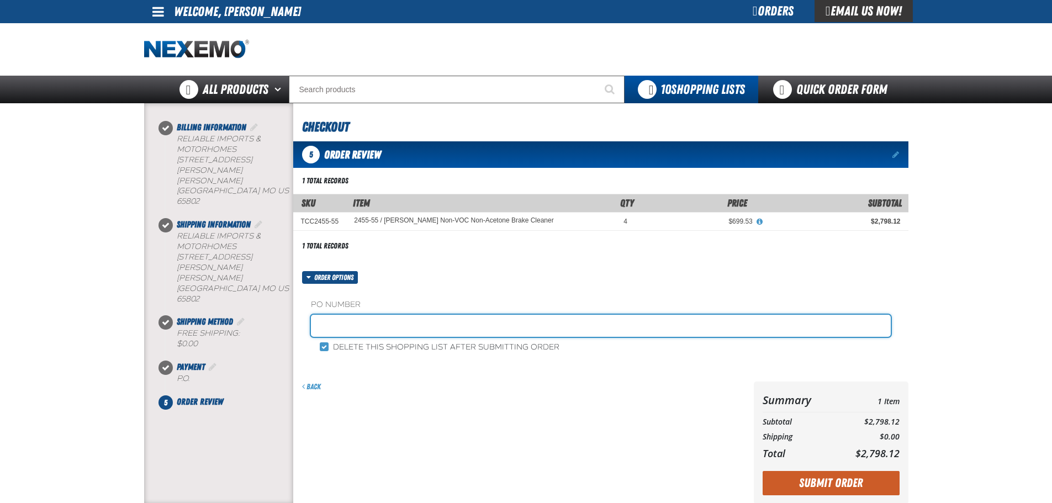
click at [374, 322] on input "text" at bounding box center [601, 326] width 580 height 22
paste input "BRAKE CLEANER"
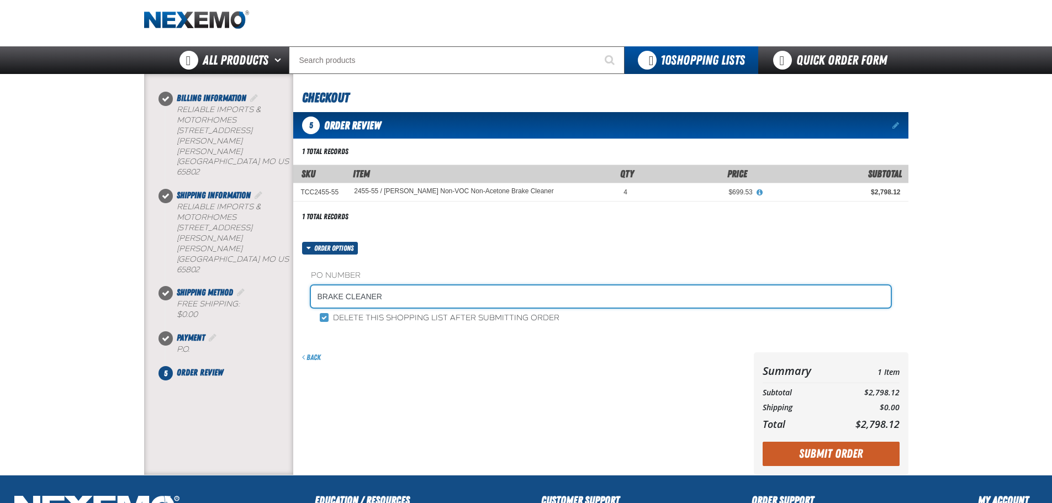
scroll to position [55, 0]
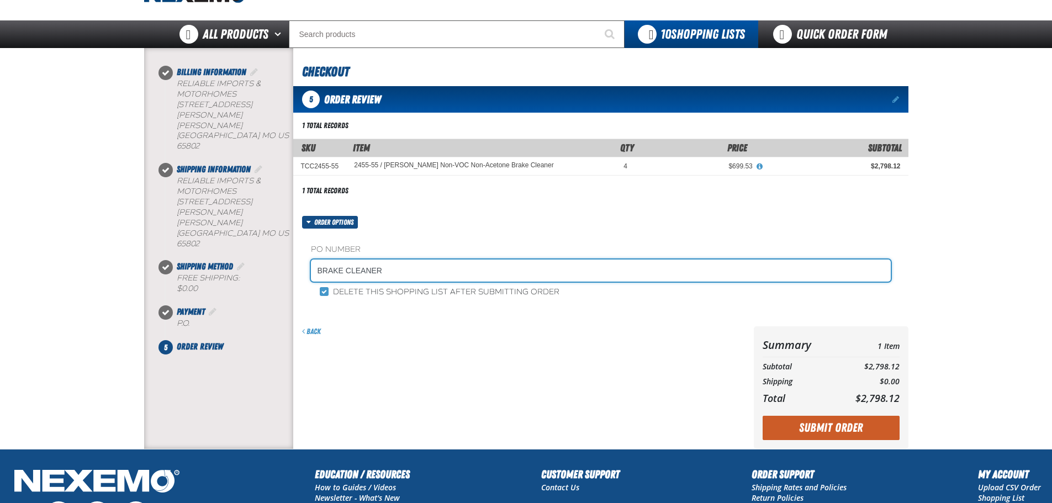
type input "BRAKE CLEANER"
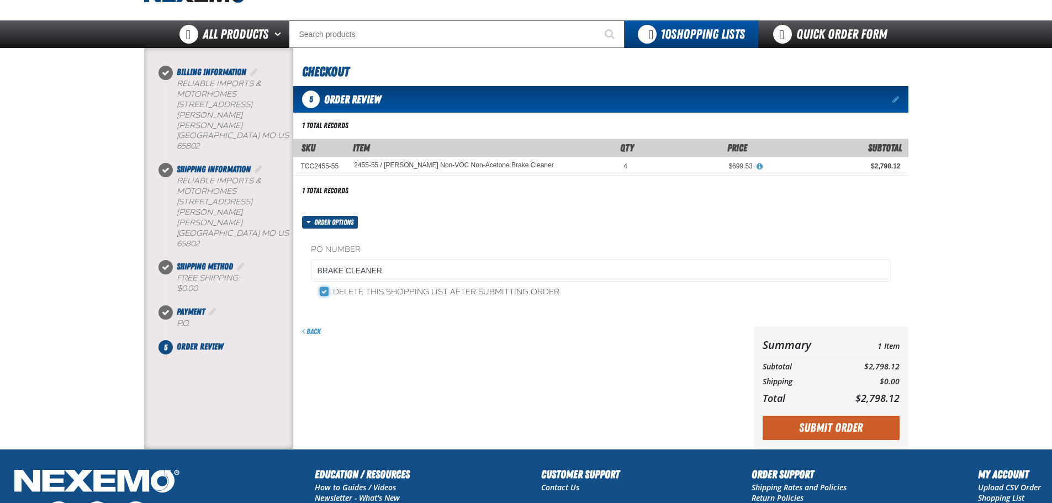
click at [324, 293] on input "Delete this shopping list after submitting order" at bounding box center [324, 291] width 9 height 9
checkbox input "false"
click at [824, 427] on button "Submit Order" at bounding box center [830, 428] width 137 height 24
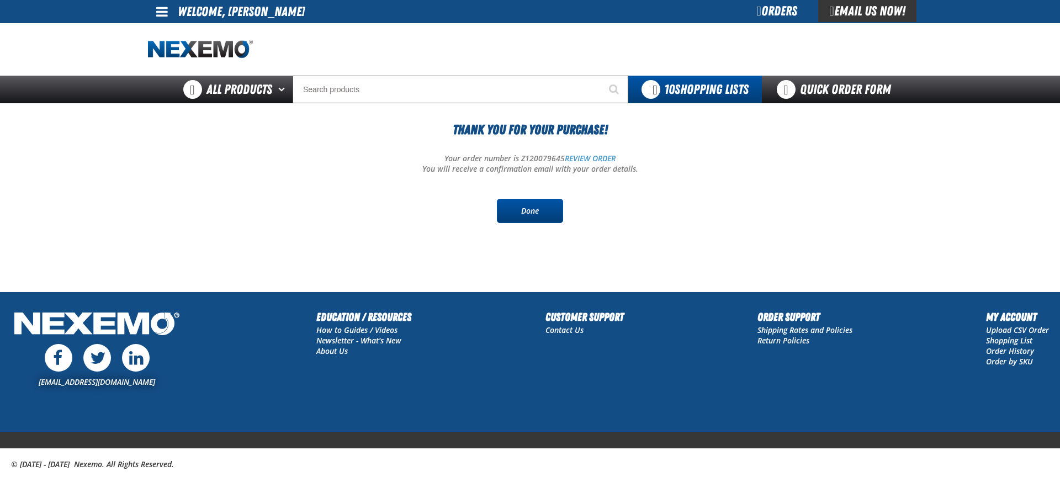
click at [520, 211] on link "Done" at bounding box center [530, 211] width 66 height 24
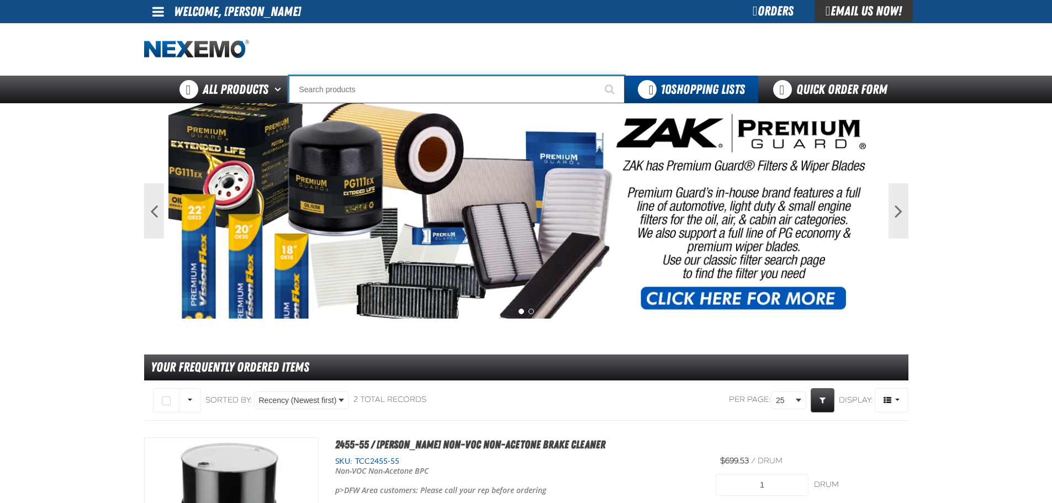
click at [362, 88] on input "Search" at bounding box center [457, 90] width 336 height 28
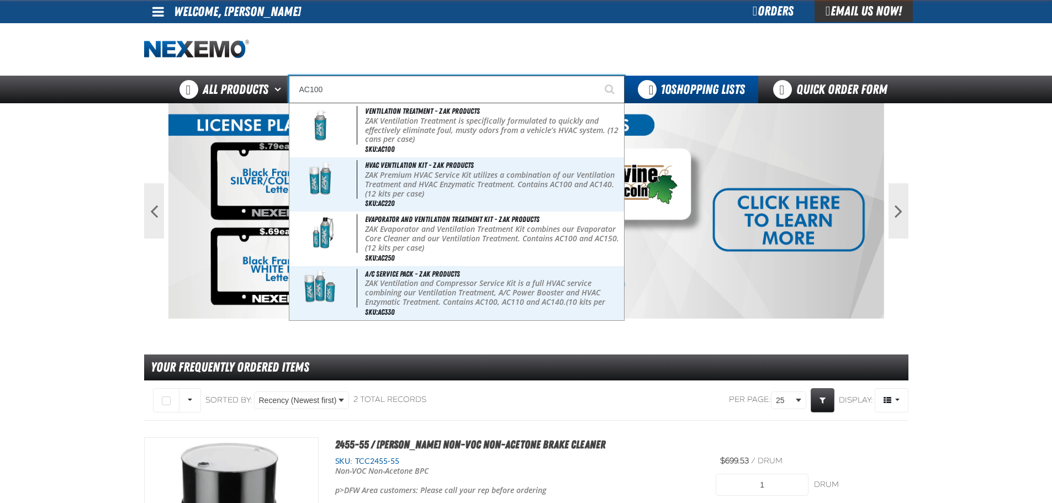
click at [447, 98] on input "AC100" at bounding box center [457, 90] width 336 height 28
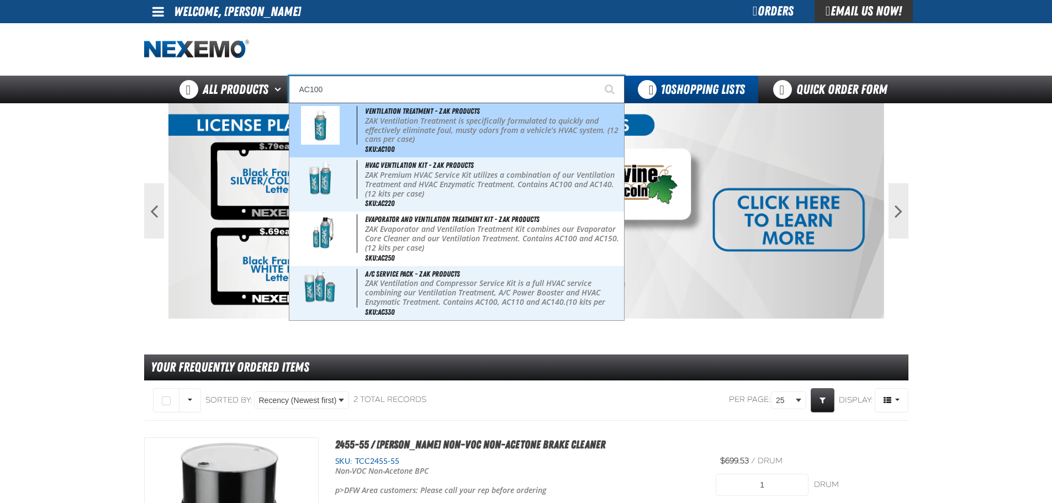
click at [442, 112] on span "Ventilation Treatment - ZAK Products" at bounding box center [422, 111] width 115 height 9
type input "Ventilation Treatment - ZAK Products"
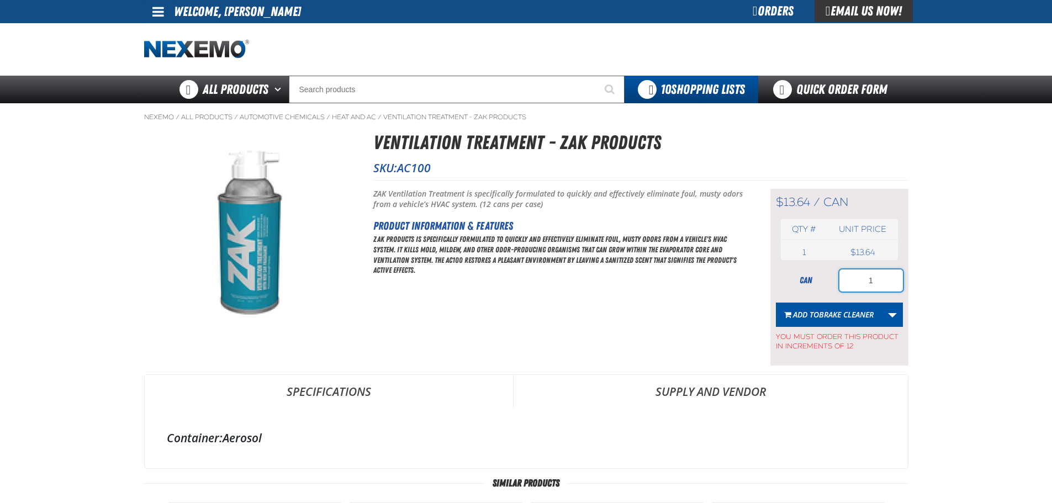
click at [879, 288] on input "1" at bounding box center [870, 280] width 63 height 22
type input "72"
click at [895, 318] on link "More Actions" at bounding box center [892, 315] width 21 height 24
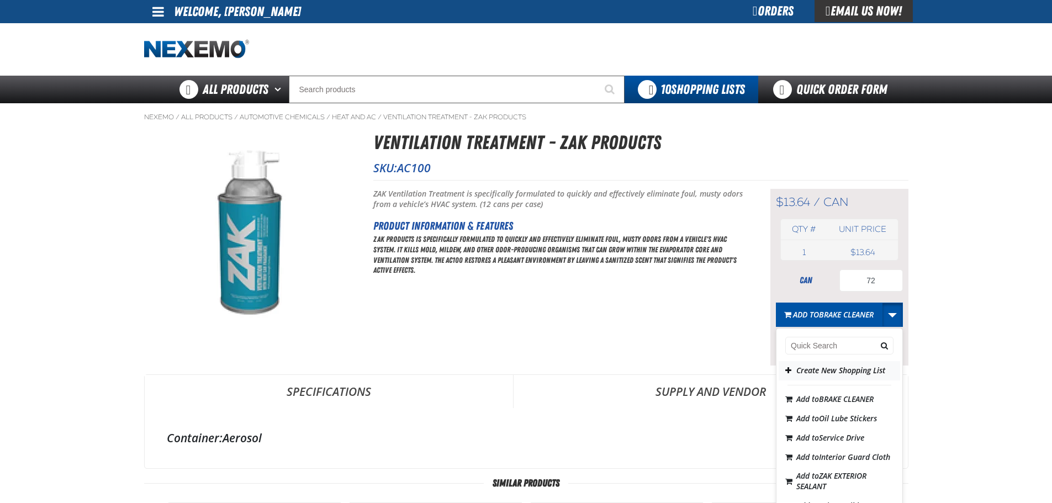
click at [819, 374] on button "Create New Shopping List" at bounding box center [838, 370] width 121 height 19
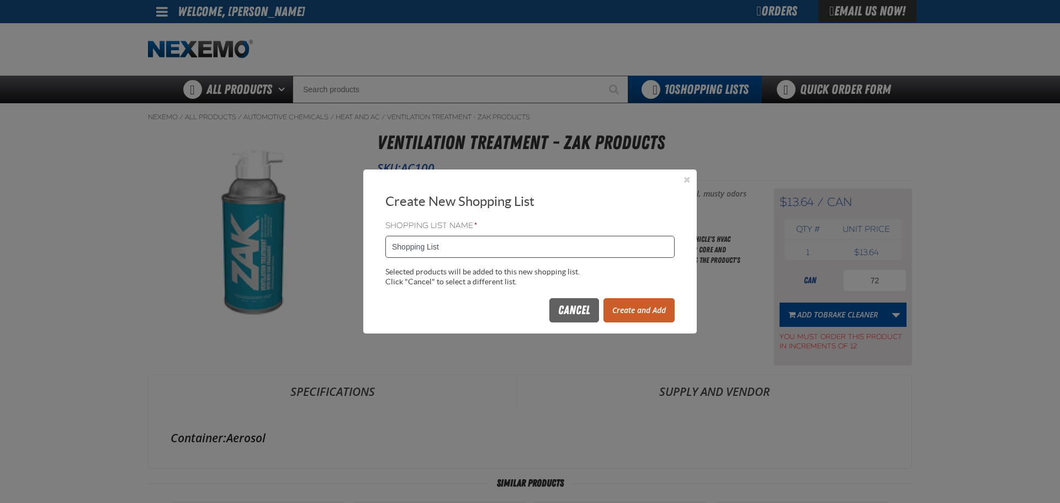
click at [487, 256] on input "Shopping List" at bounding box center [529, 247] width 289 height 22
type input "1007ZAK"
click at [651, 302] on button "Create and Add" at bounding box center [638, 310] width 71 height 24
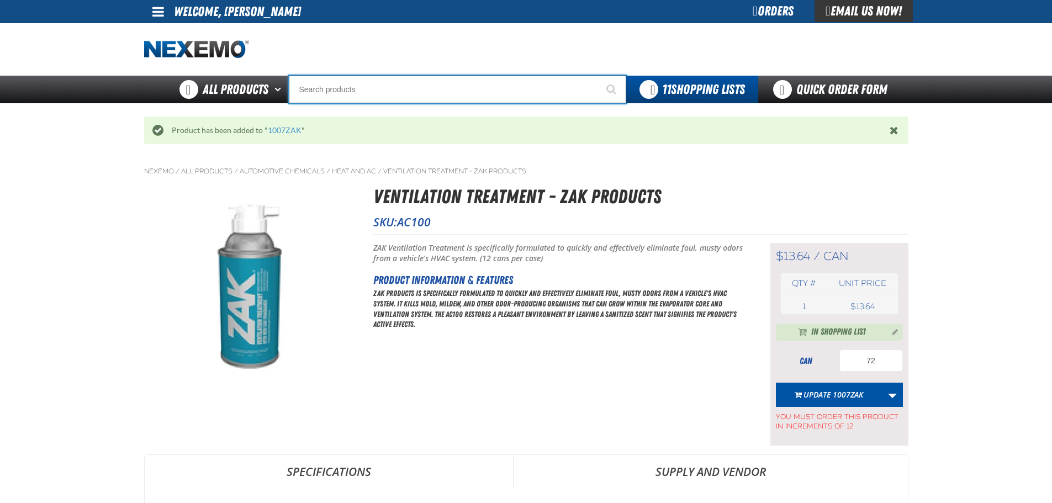
click at [391, 93] on input "Search" at bounding box center [457, 90] width 337 height 28
type input "AC"
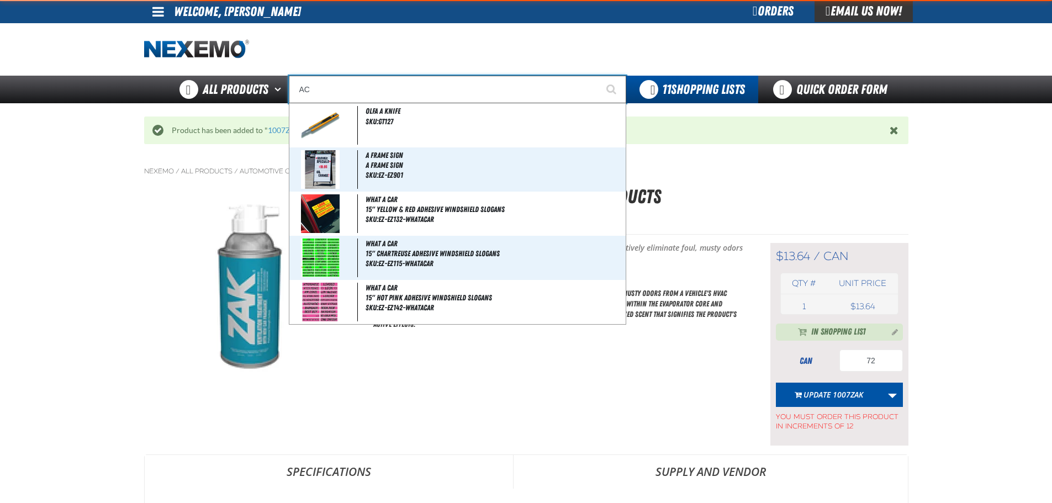
type input "AC Power Booster - ZAK Products"
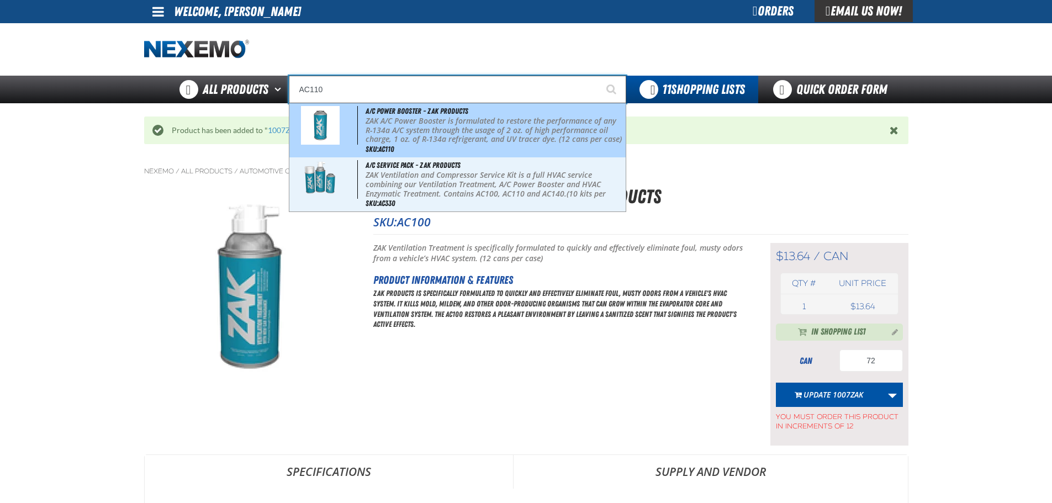
click at [402, 109] on span "A/C Power Booster - ZAK Products" at bounding box center [416, 111] width 103 height 9
type input "A/C Power Booster - ZAK Products"
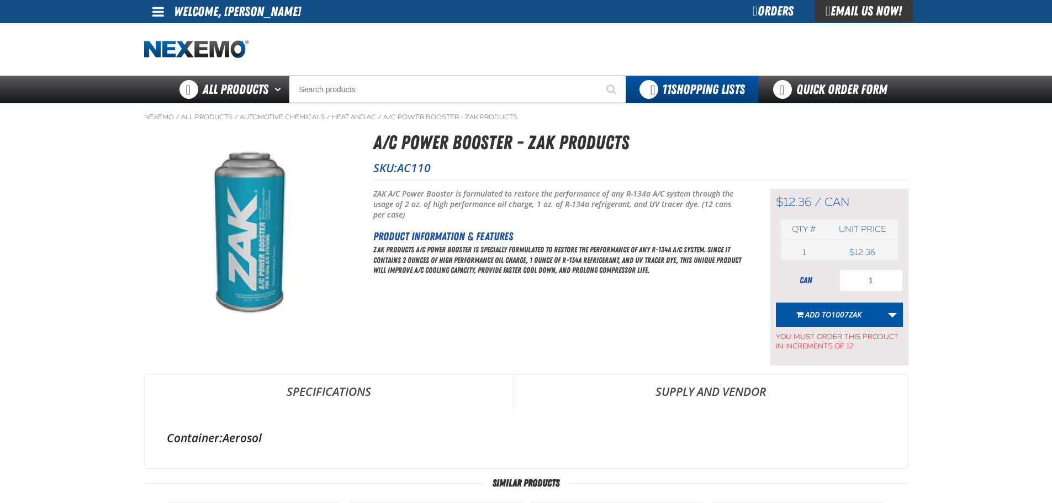
click at [881, 277] on input "1" at bounding box center [870, 280] width 63 height 22
type input "12"
click at [844, 315] on span "1007ZAK" at bounding box center [846, 314] width 30 height 10
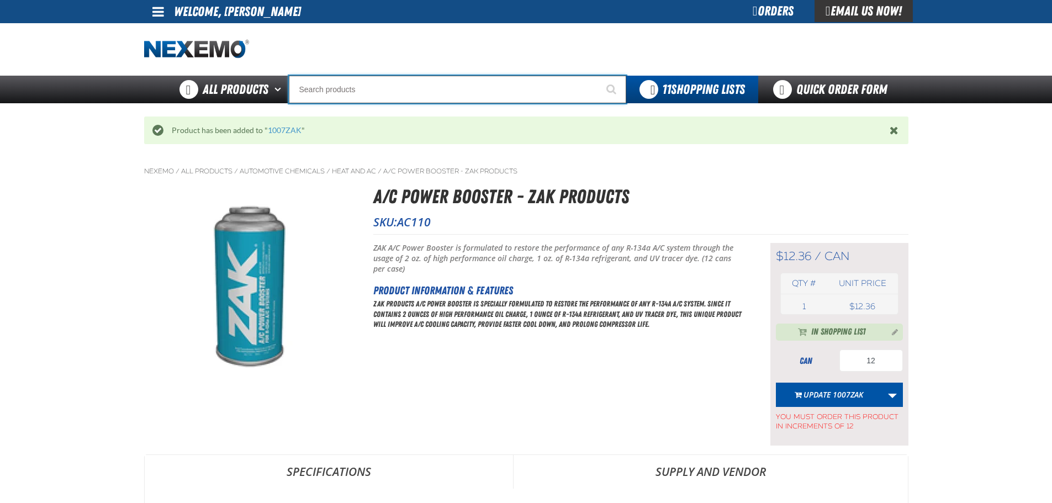
click at [411, 97] on input "Search" at bounding box center [457, 90] width 337 height 28
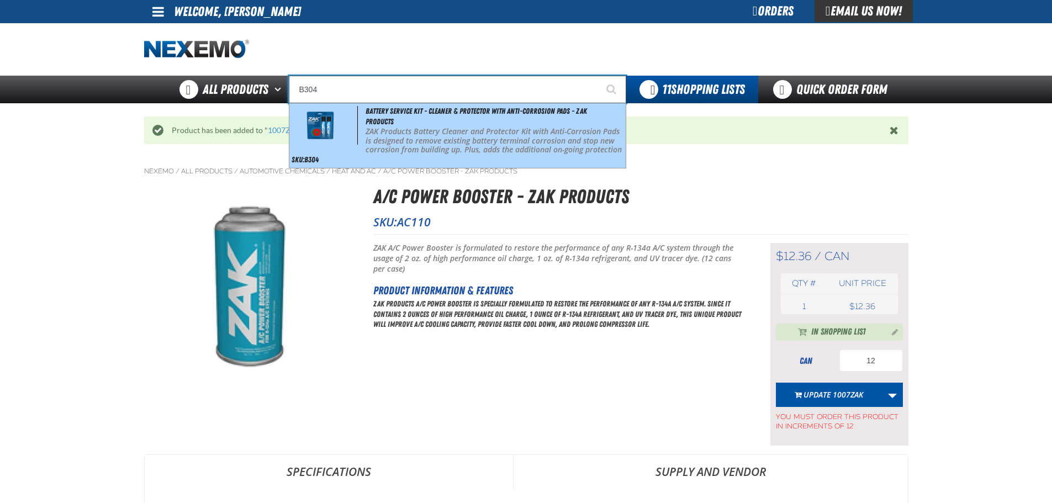
click at [470, 123] on div "Battery Service Kit - Cleaner & Protector with Anti-Corrosion Pads - ZAK Produc…" at bounding box center [457, 135] width 336 height 65
type input "Battery Service Kit - Cleaner & Protector with Anti-Corrosion Pads - ZAK Produc…"
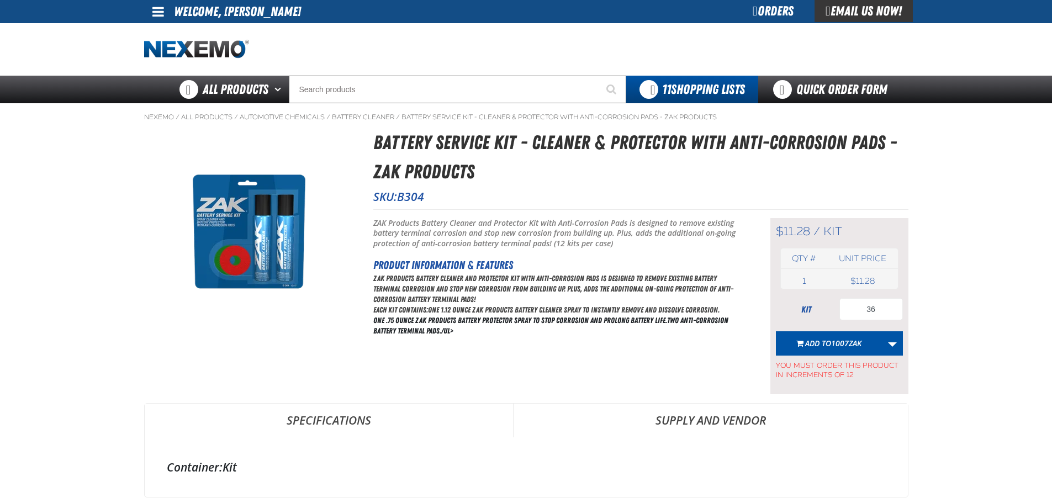
type input "36"
click at [833, 340] on span "1007ZAK" at bounding box center [846, 343] width 30 height 10
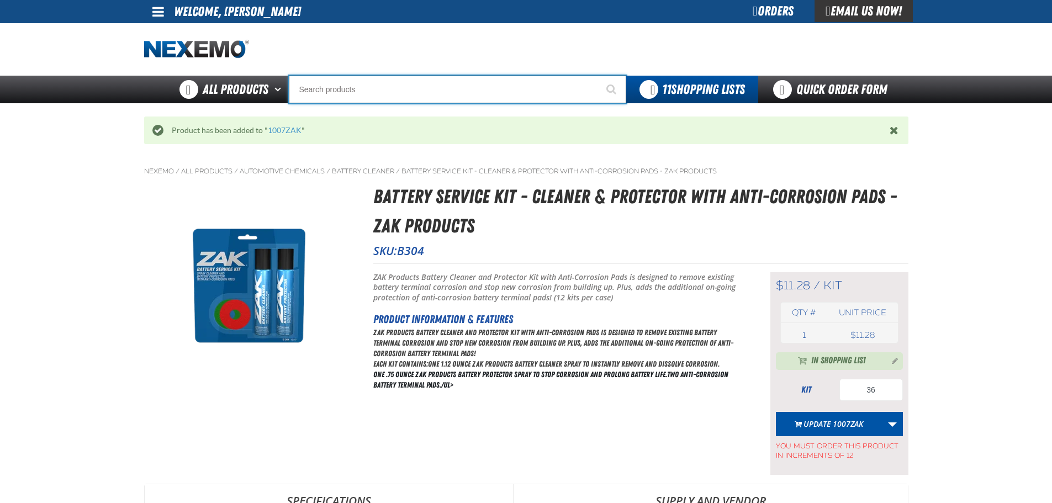
click at [346, 84] on input "Search" at bounding box center [457, 90] width 337 height 28
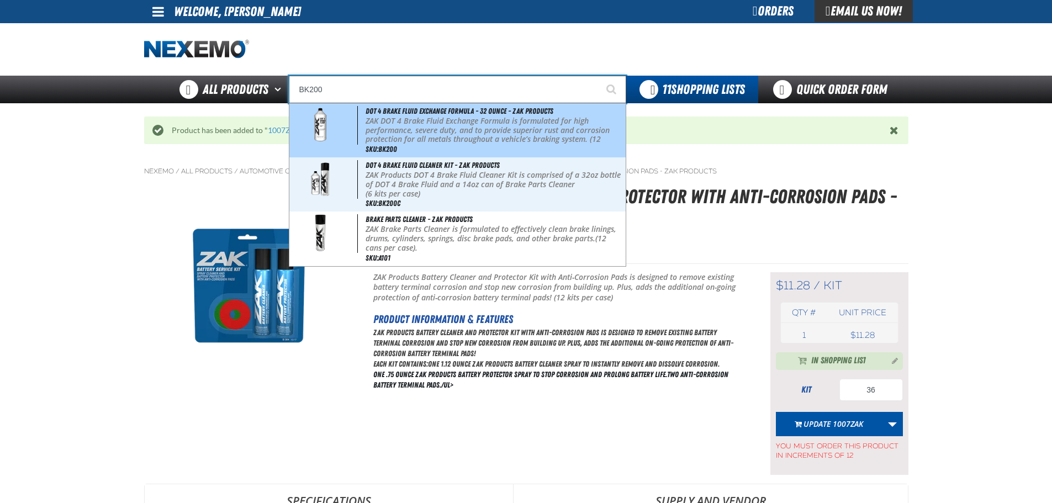
click at [399, 127] on p "ZAK DOT 4 Brake Fluid Exchange Formula is formulated for high performance, seve…" at bounding box center [494, 134] width 258 height 37
type input "DOT 4 Brake Fluid Exchange Formula - 32 Ounce - ZAK Products"
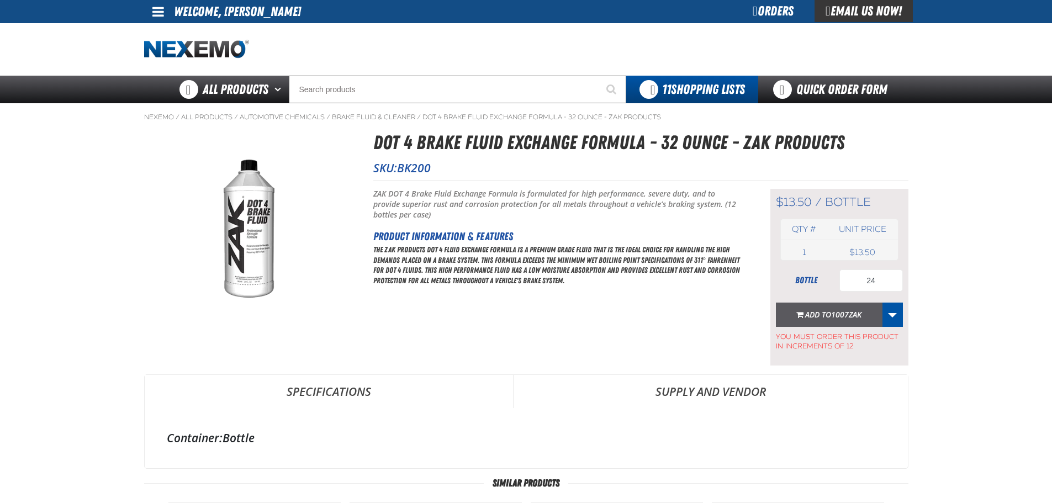
type input "24"
click at [828, 316] on span "Add to 1007ZAK" at bounding box center [833, 314] width 56 height 10
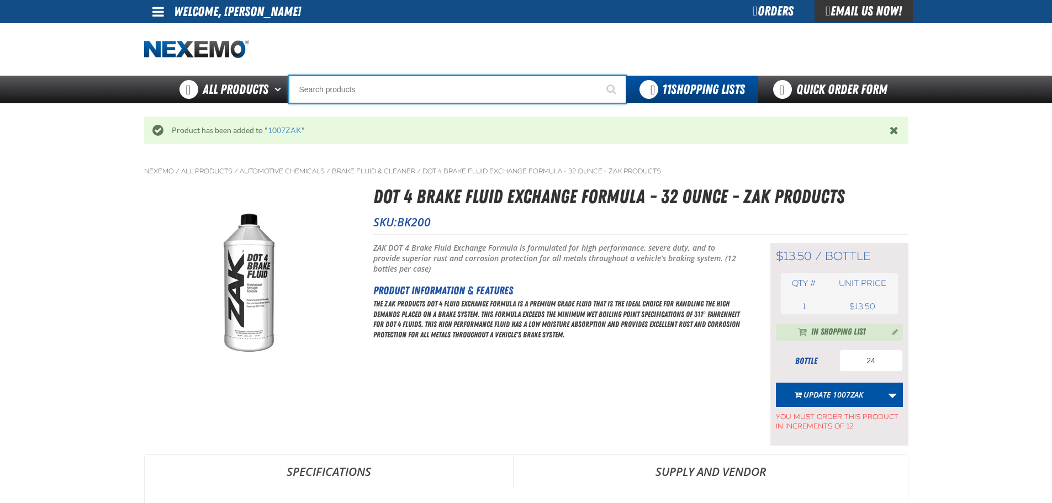
click at [418, 91] on input "Search" at bounding box center [457, 90] width 337 height 28
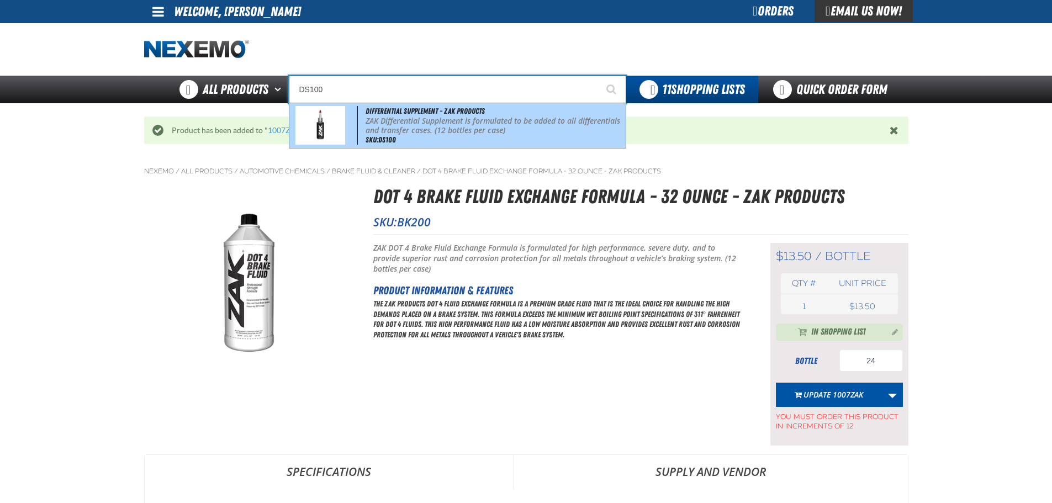
click at [448, 125] on p "ZAK Differential Supplement is formulated to be added to all differentials and …" at bounding box center [494, 125] width 258 height 19
type input "Differential Supplement - ZAK Products"
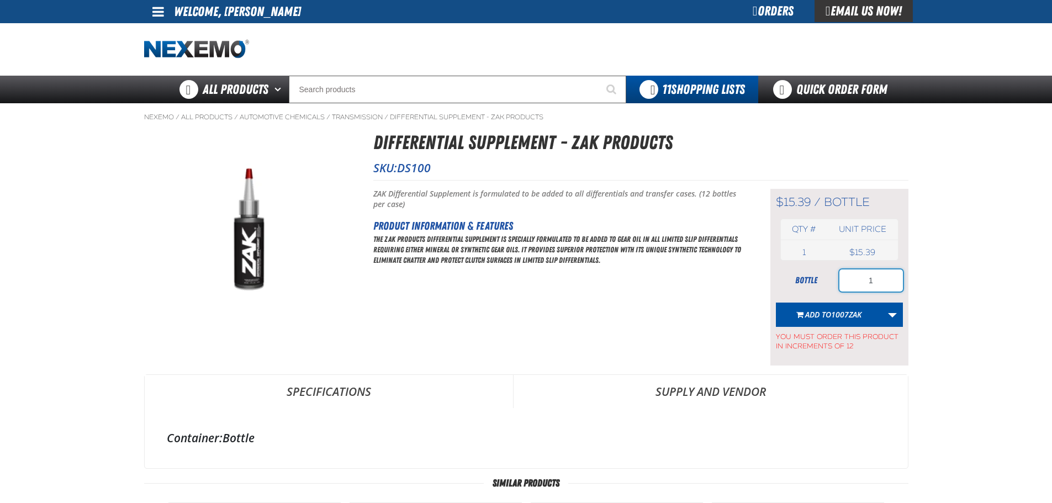
click at [886, 282] on input "1" at bounding box center [870, 280] width 63 height 22
type input "24"
click at [829, 314] on span "Add to 1007ZAK" at bounding box center [833, 314] width 56 height 10
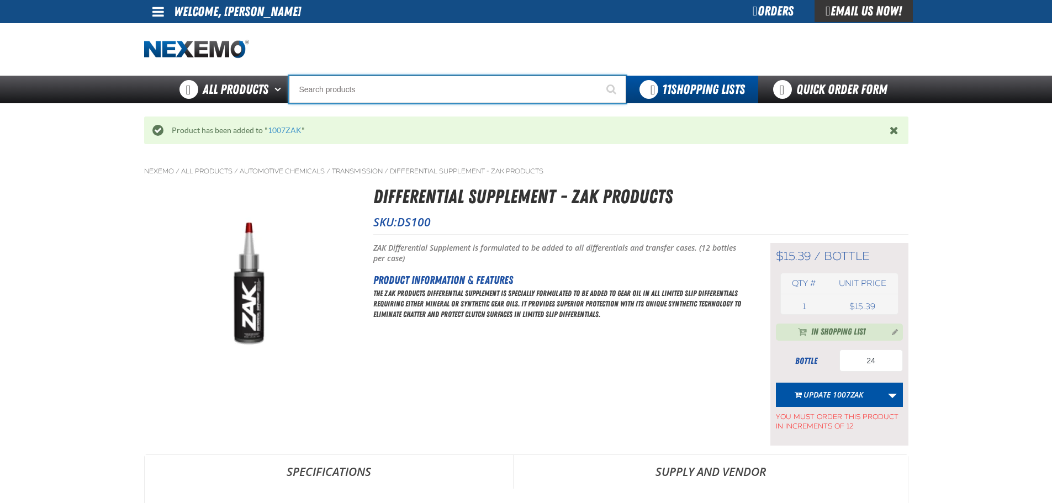
click at [388, 84] on input "Search" at bounding box center [457, 90] width 337 height 28
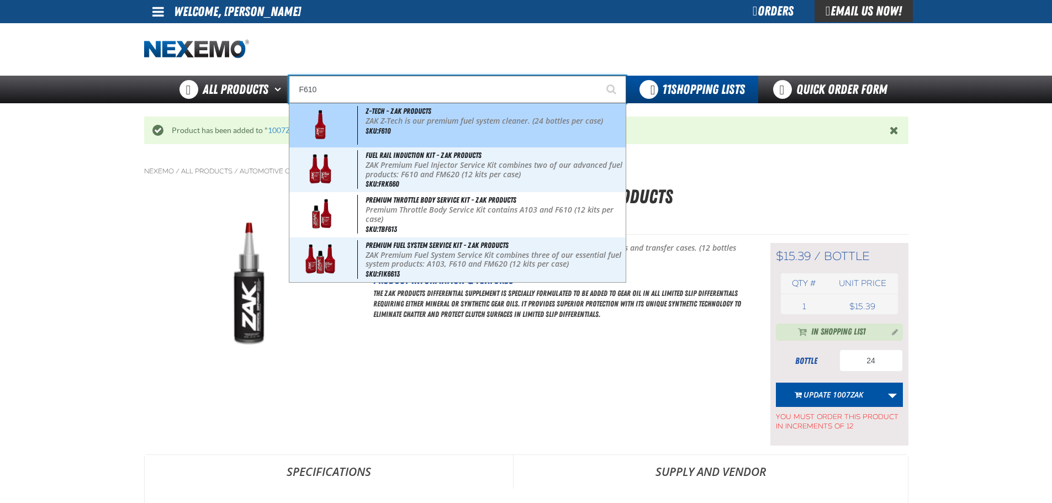
click at [401, 126] on div "Z-Tech - ZAK Products ZAK Z-Tech is our premium fuel system cleaner. (24 bottle…" at bounding box center [457, 125] width 336 height 44
type input "Z-Tech - ZAK Products"
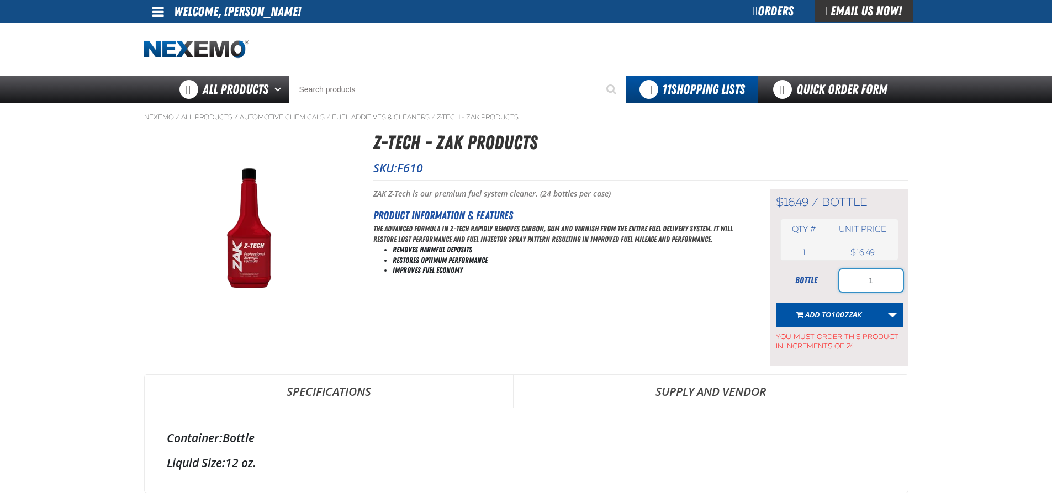
click at [883, 283] on input "1" at bounding box center [870, 280] width 63 height 22
click at [882, 283] on input "1" at bounding box center [870, 280] width 63 height 22
type input "144"
click at [857, 315] on span "1007ZAK" at bounding box center [846, 314] width 30 height 10
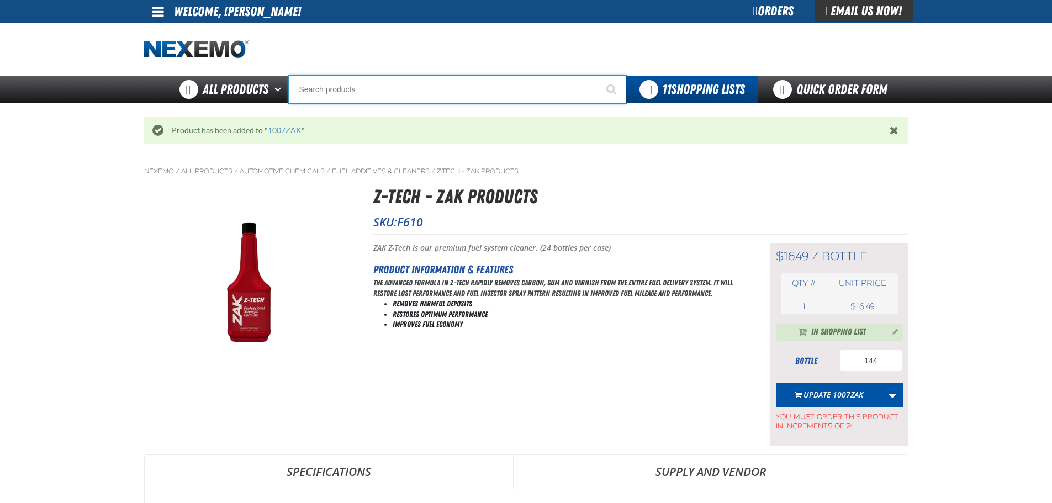
click at [387, 92] on input "Search" at bounding box center [457, 90] width 337 height 28
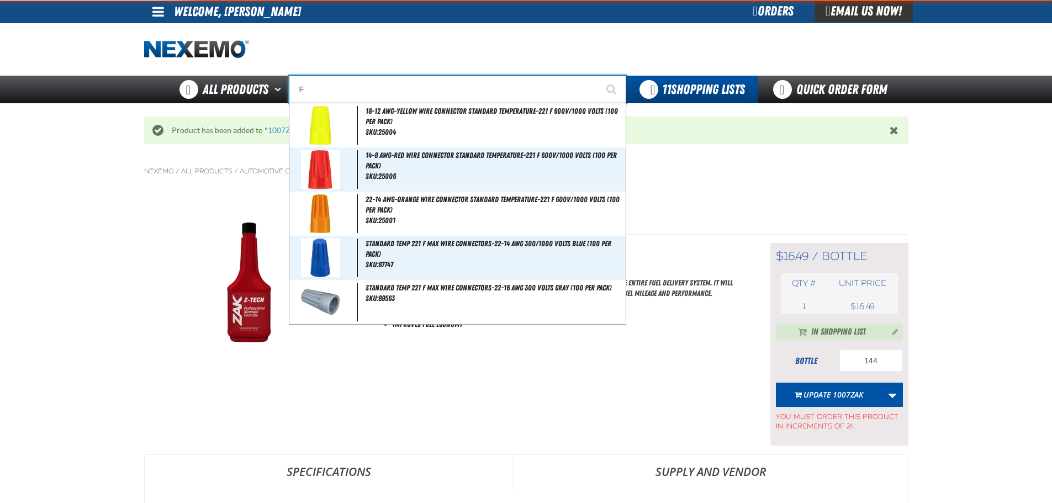
type input "FI"
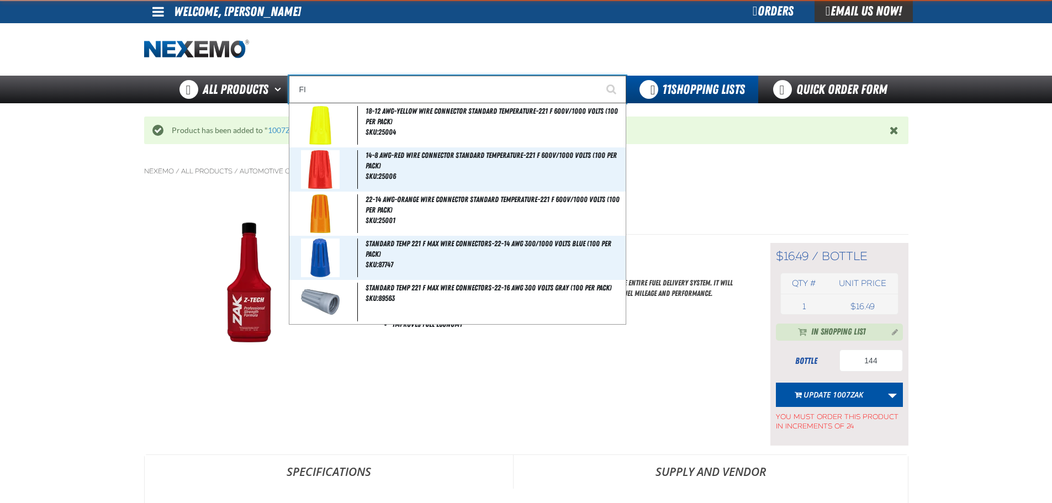
type input "FIAT"
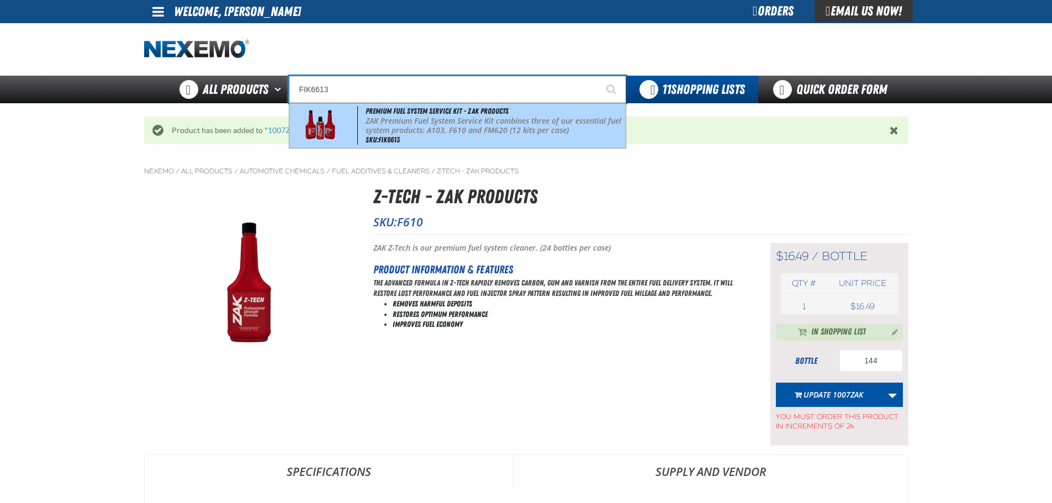
click at [528, 117] on p "ZAK Premium Fuel System Service Kit combines three of our essential fuel system…" at bounding box center [494, 125] width 258 height 19
type input "Premium Fuel System Service Kit - ZAK Products"
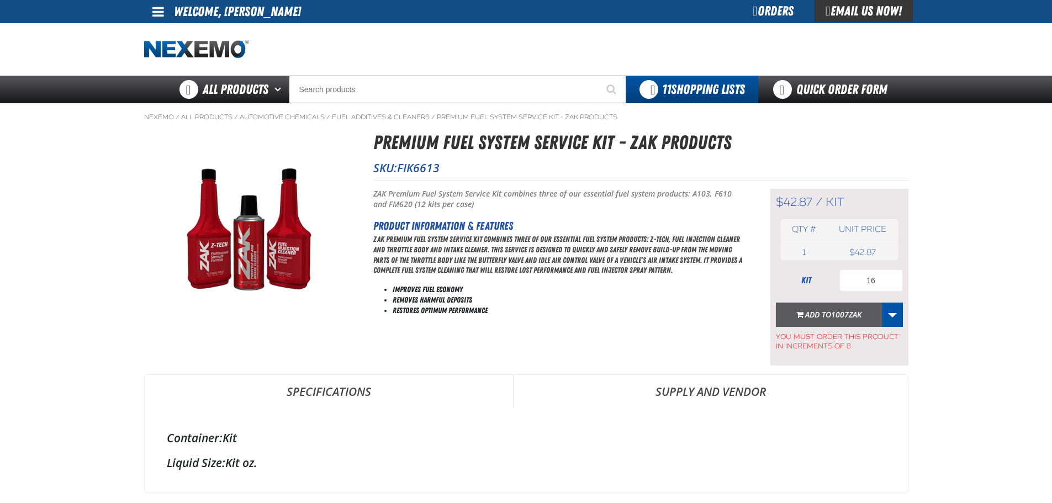
type input "16"
click at [828, 317] on span "Add to 1007ZAK" at bounding box center [833, 314] width 56 height 10
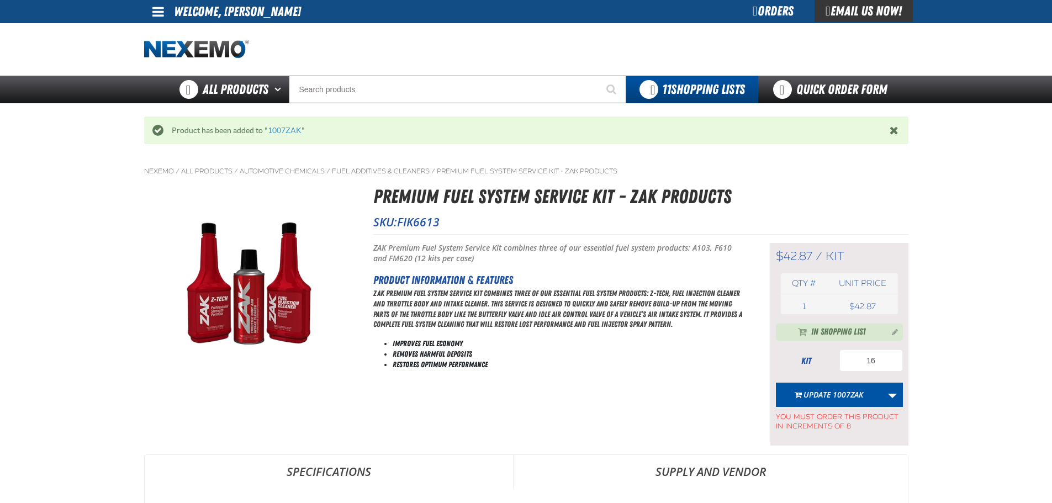
click at [335, 69] on div at bounding box center [526, 49] width 764 height 52
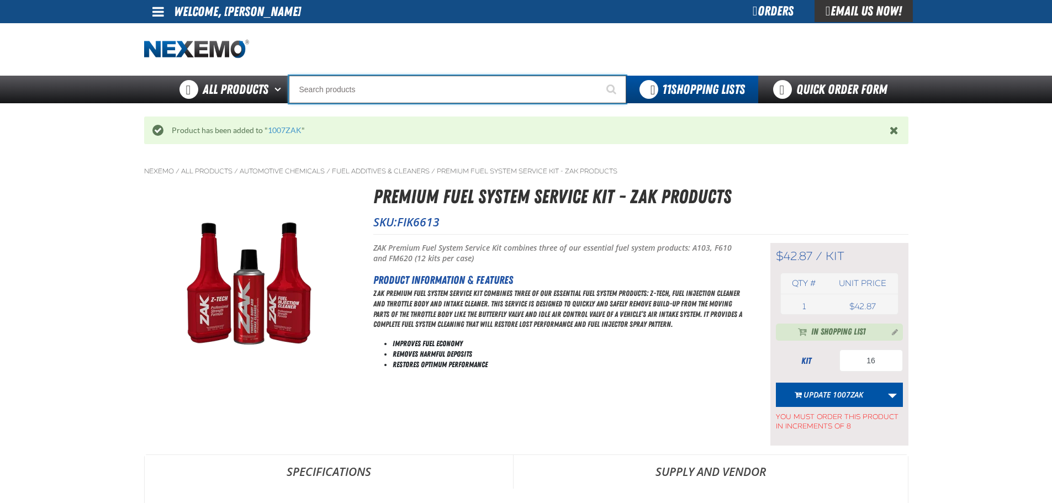
click at [336, 83] on input "Search" at bounding box center [457, 90] width 337 height 28
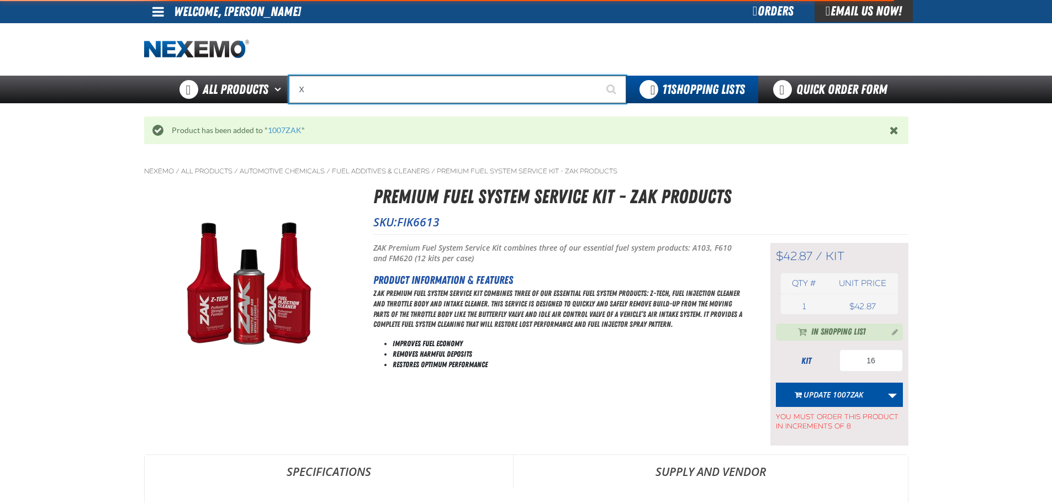
type input "XP"
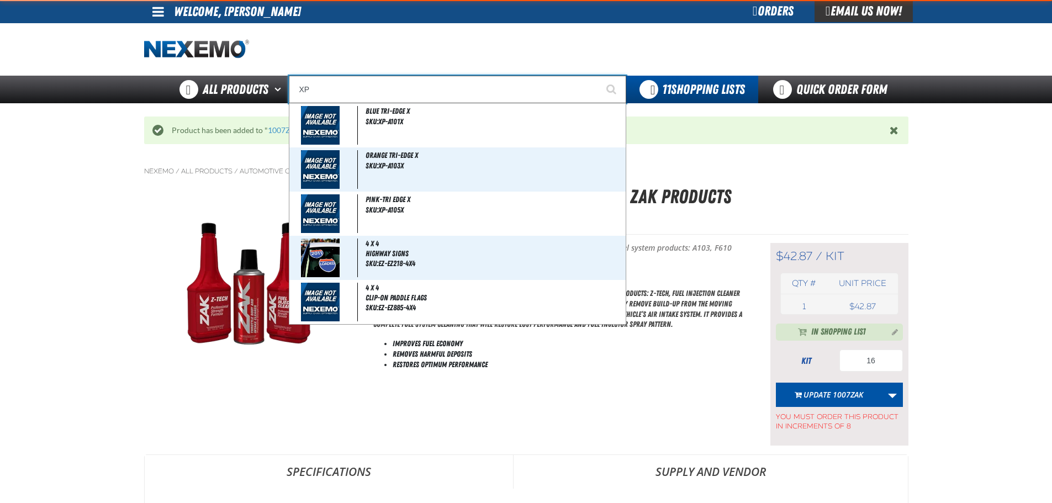
type input "XPEL EZ-Tint"
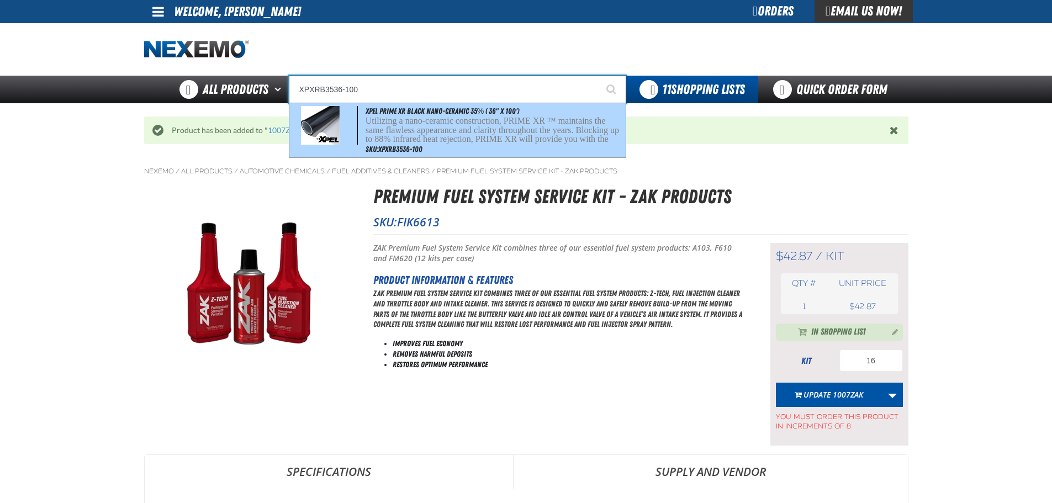
click at [381, 118] on p "Utilizing a nano-ceramic construction, PRIME XR ™ maintains the same flawless a…" at bounding box center [494, 139] width 258 height 46
type input "XPEL PRIME XR Black Nano-Ceramic 35% ( 36" x 100')"
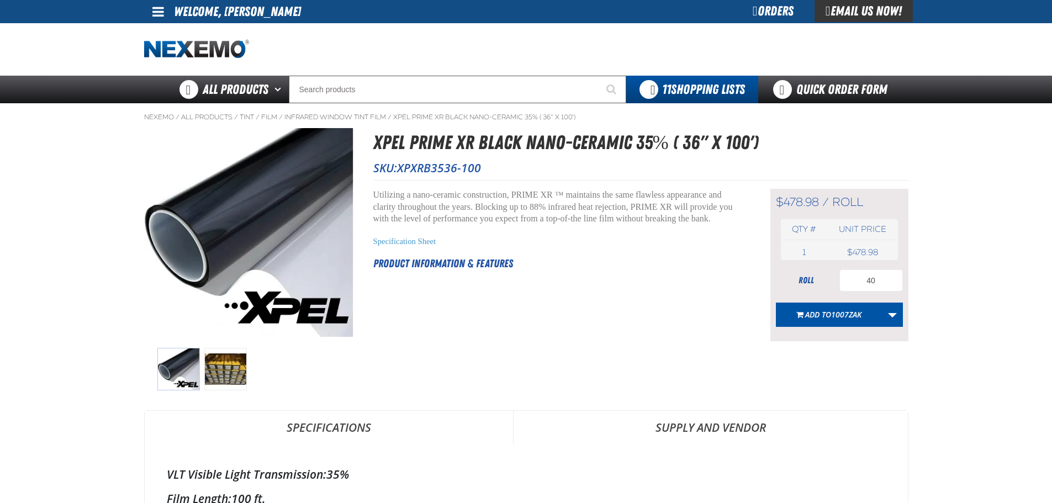
type input "40"
click at [863, 306] on button "Add to 1007ZAK" at bounding box center [829, 315] width 107 height 24
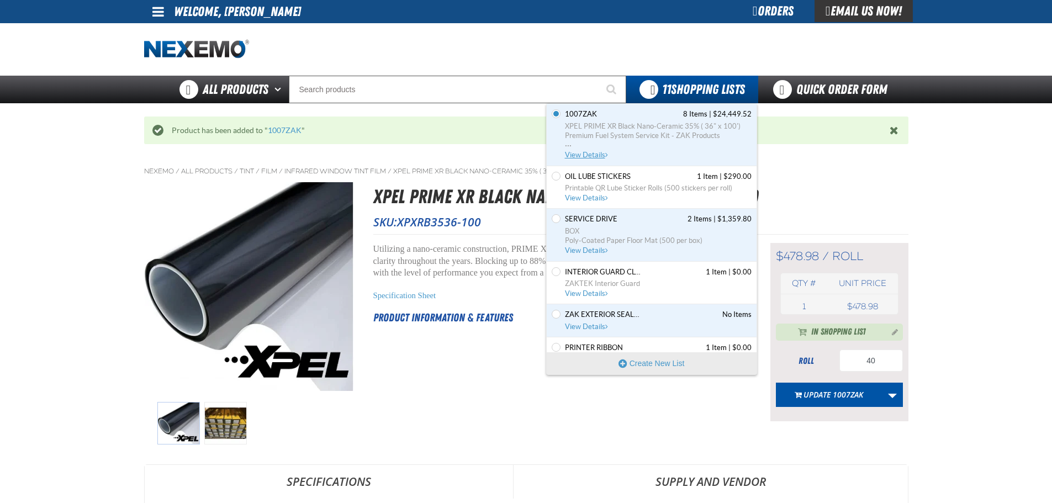
click at [601, 156] on span "View Details" at bounding box center [587, 155] width 45 height 8
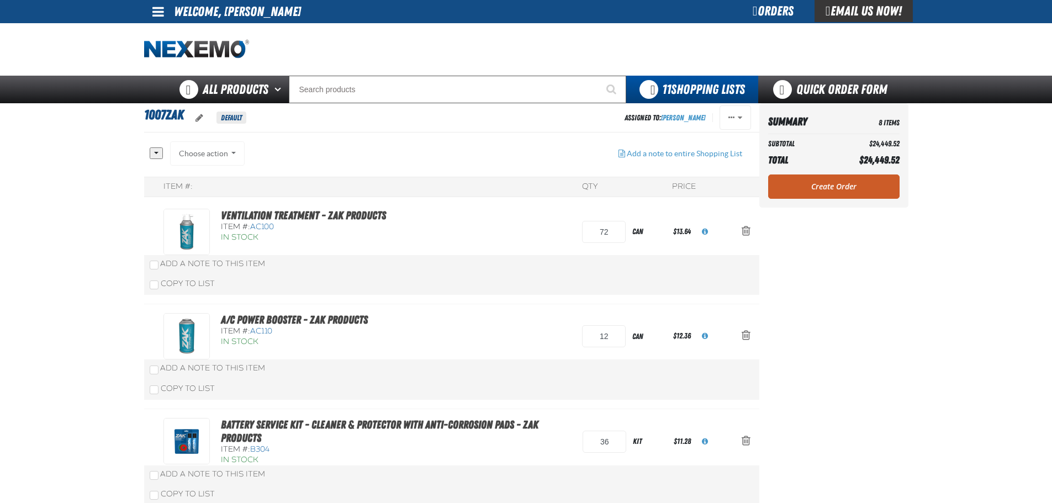
click at [443, 125] on h1 "1007ZAK Default" at bounding box center [384, 117] width 480 height 25
click at [605, 231] on input "72" at bounding box center [604, 232] width 44 height 22
type input "36"
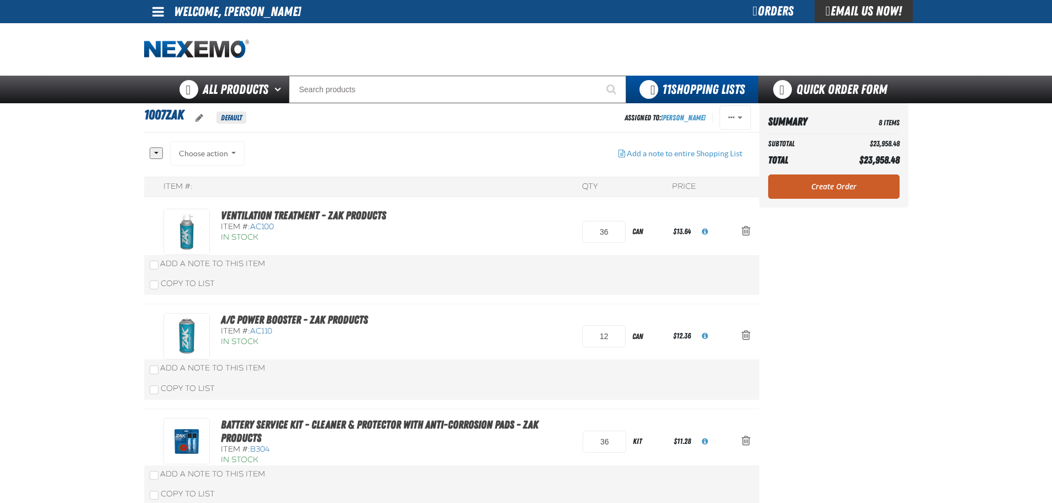
click at [462, 113] on h1 "1007ZAK Default" at bounding box center [384, 117] width 480 height 25
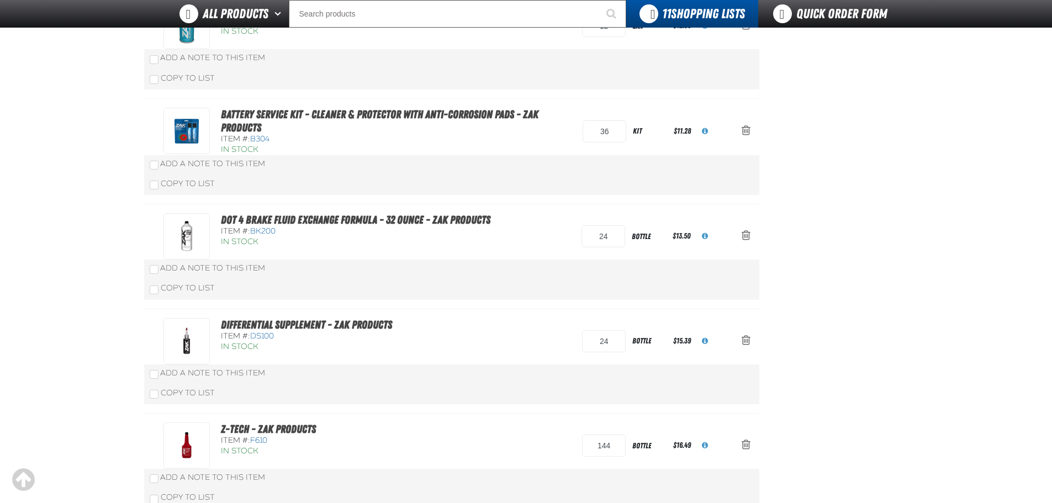
scroll to position [331, 0]
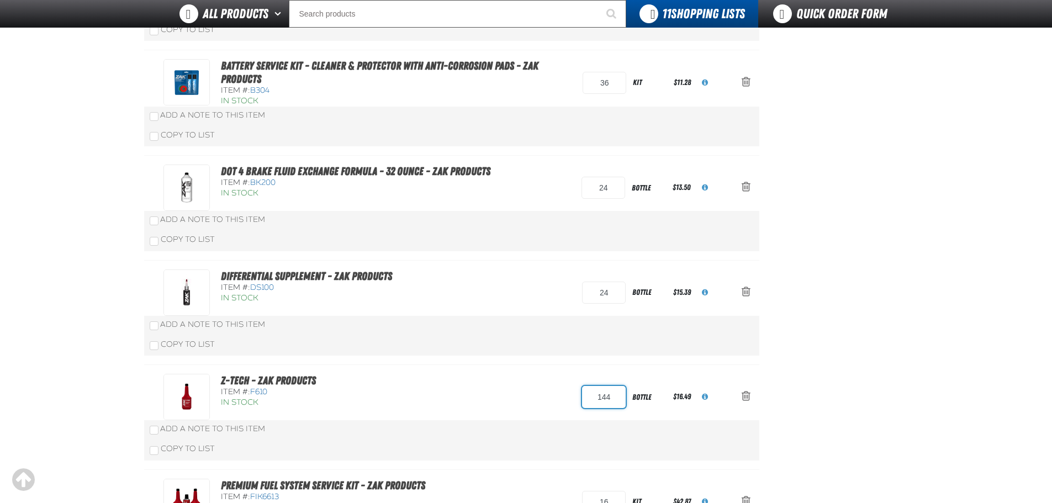
click at [595, 395] on input "144" at bounding box center [604, 397] width 44 height 22
drag, startPoint x: 529, startPoint y: 275, endPoint x: 624, endPoint y: 375, distance: 137.1
click at [527, 274] on div "Differential Supplement - ZAK Products Item #: DS100 In Stock 24 bottle $15.39" at bounding box center [440, 292] width 554 height 46
click at [596, 396] on input "144" at bounding box center [604, 397] width 44 height 22
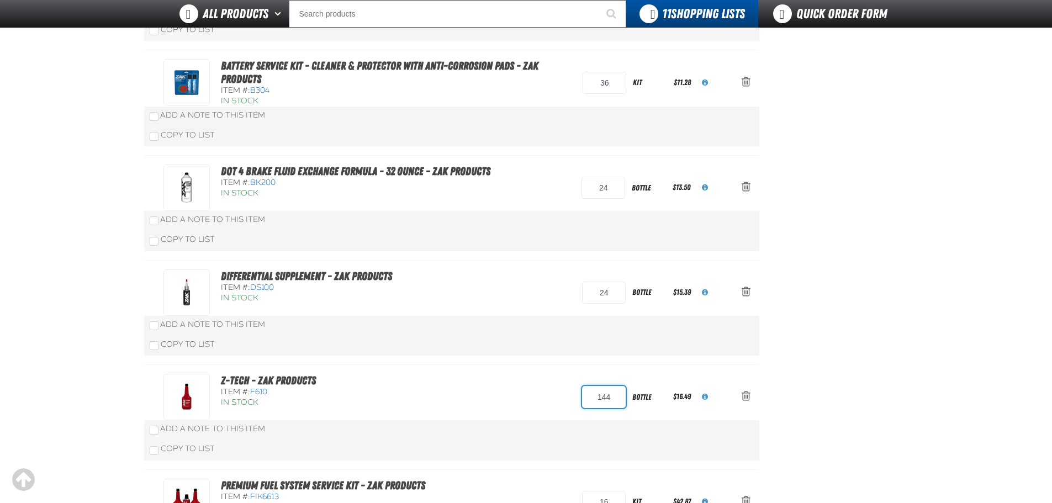
click at [596, 396] on input "144" at bounding box center [604, 397] width 44 height 22
type input "72"
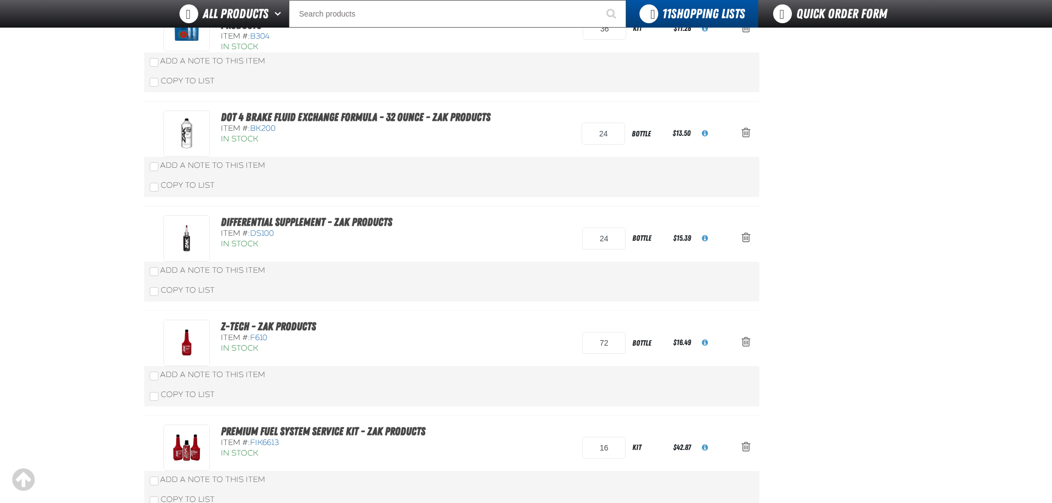
click at [554, 366] on div "Z-Tech - ZAK Products Item #: F610 In Stock 72 bottle $16.49" at bounding box center [440, 343] width 554 height 46
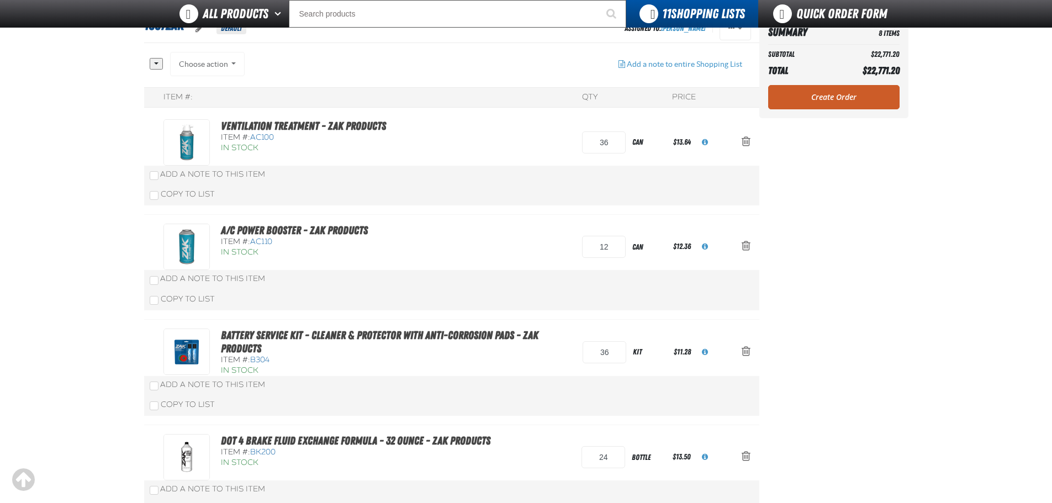
scroll to position [0, 0]
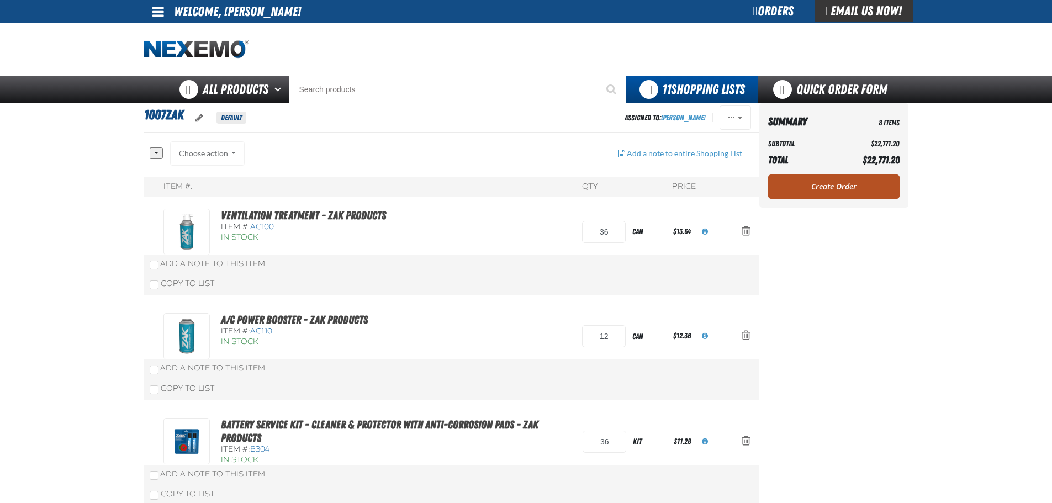
click at [825, 188] on link "Create Order" at bounding box center [833, 186] width 131 height 24
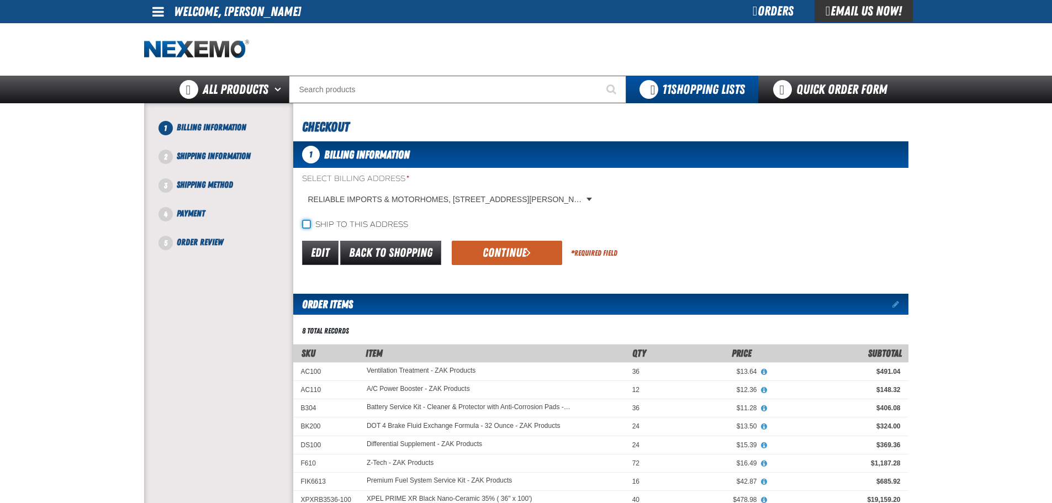
click at [309, 224] on input "Ship to this address" at bounding box center [306, 224] width 9 height 9
checkbox input "true"
click at [496, 250] on button "Continue" at bounding box center [507, 253] width 110 height 24
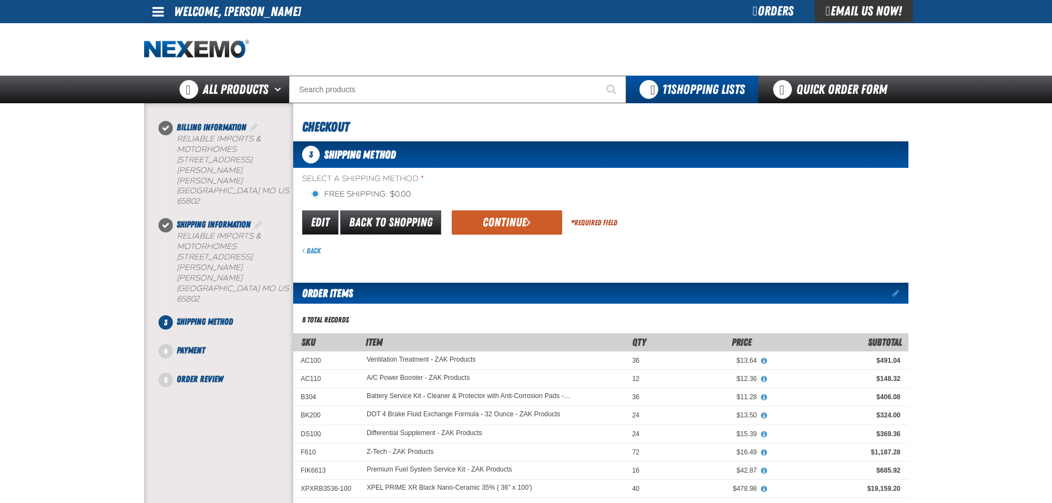
click at [498, 219] on button "Continue" at bounding box center [507, 222] width 110 height 24
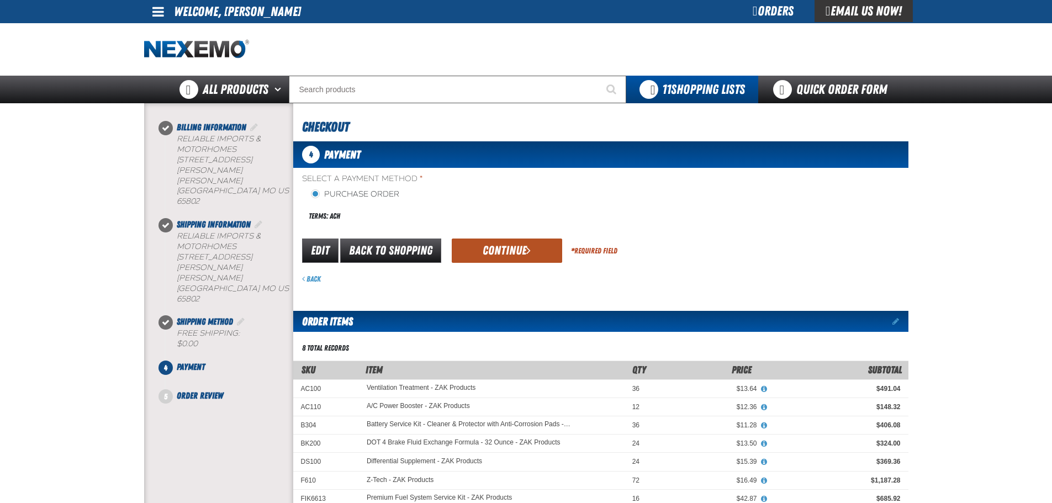
click at [489, 242] on button "Continue" at bounding box center [507, 250] width 110 height 24
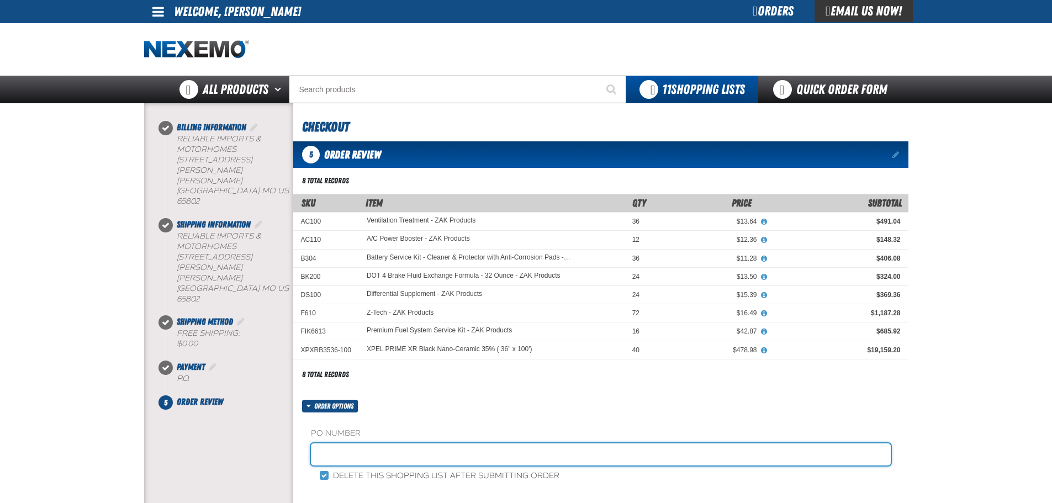
click at [347, 446] on input "text" at bounding box center [601, 454] width 580 height 22
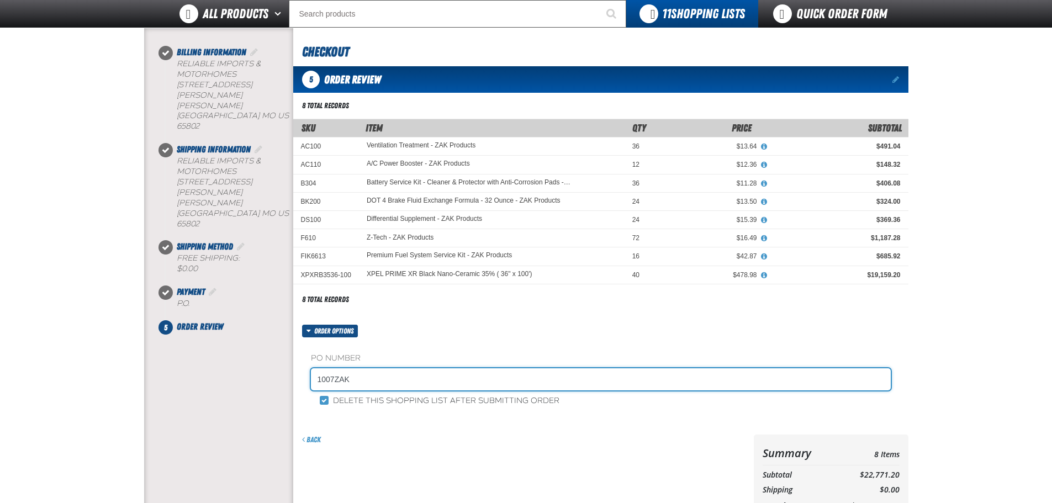
scroll to position [110, 0]
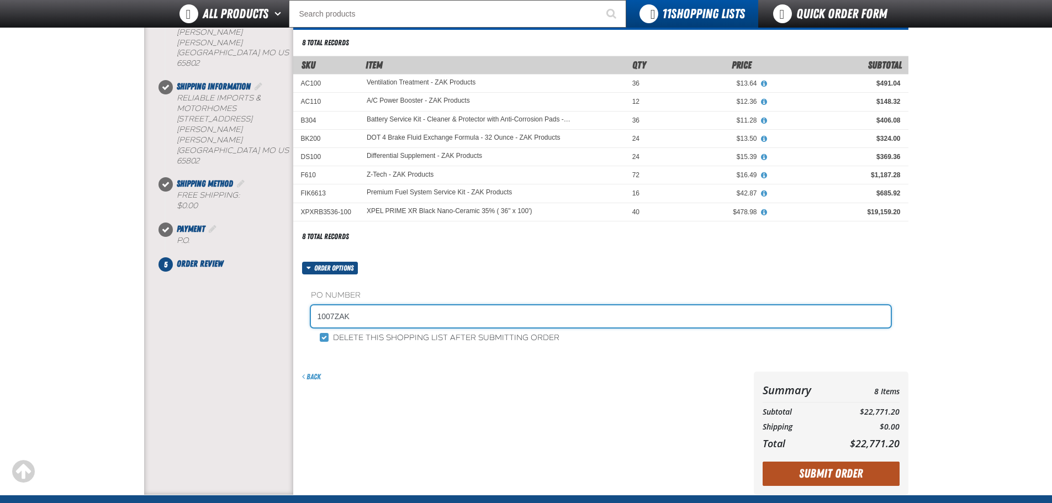
type input "1007ZAK"
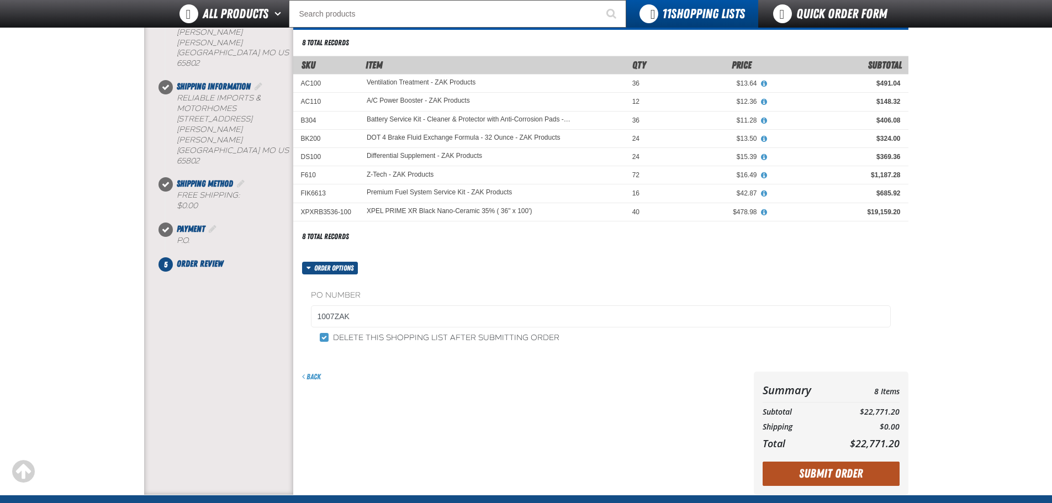
click at [839, 474] on button "Submit Order" at bounding box center [830, 474] width 137 height 24
